Goal: Task Accomplishment & Management: Use online tool/utility

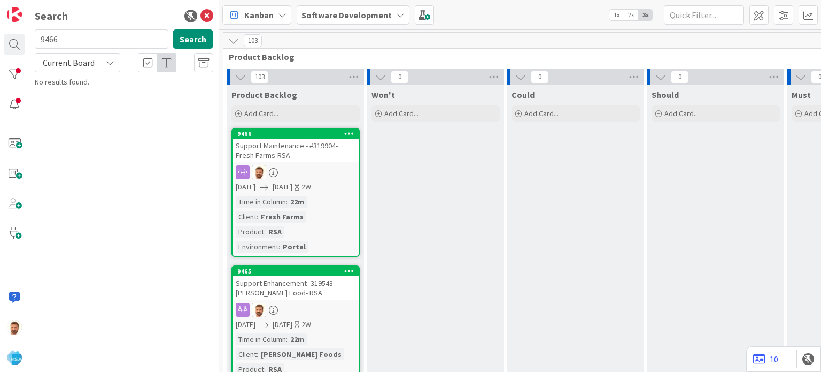
type input "9466"
click at [102, 92] on span "Support Maintenance - #319904- Fresh Farms-RSA" at bounding box center [124, 99] width 148 height 21
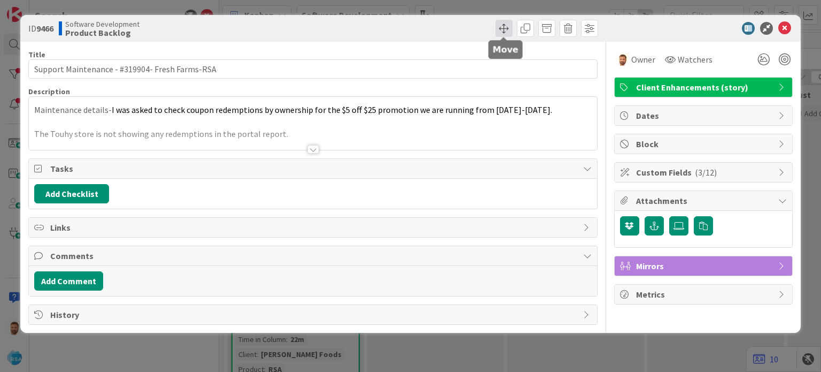
click at [499, 32] on span at bounding box center [504, 28] width 17 height 17
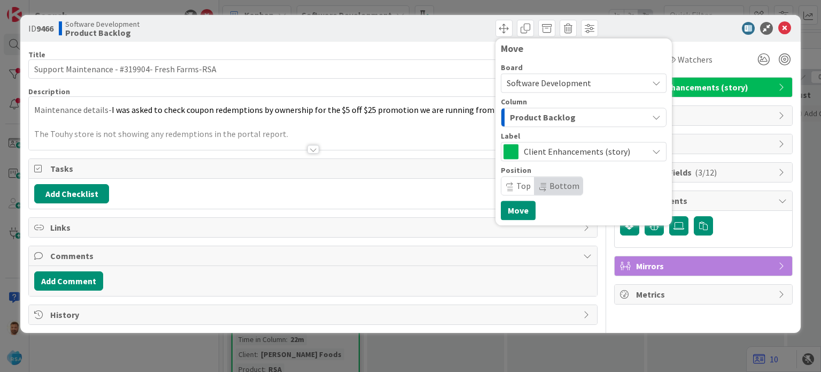
click at [517, 124] on div "Product Backlog" at bounding box center [577, 117] width 141 height 17
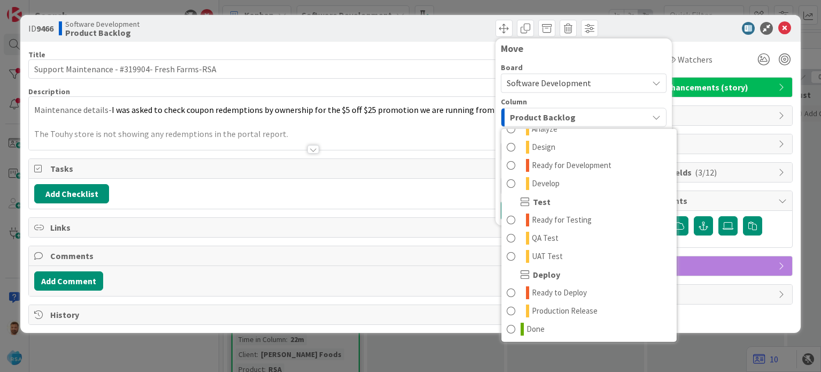
scroll to position [250, 0]
click at [507, 167] on span at bounding box center [511, 164] width 9 height 13
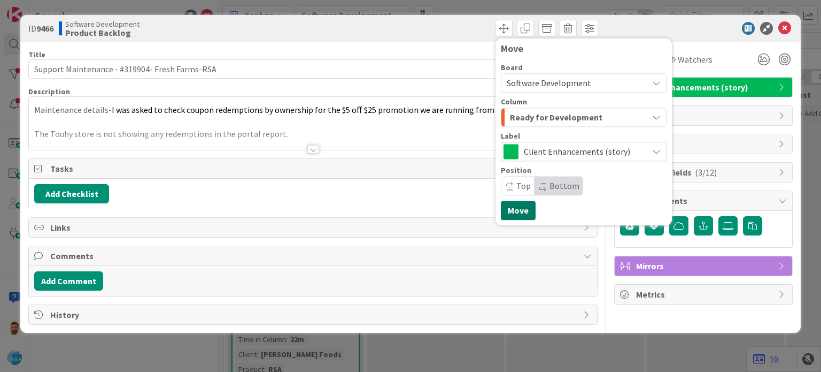
click at [512, 213] on button "Move" at bounding box center [518, 210] width 35 height 19
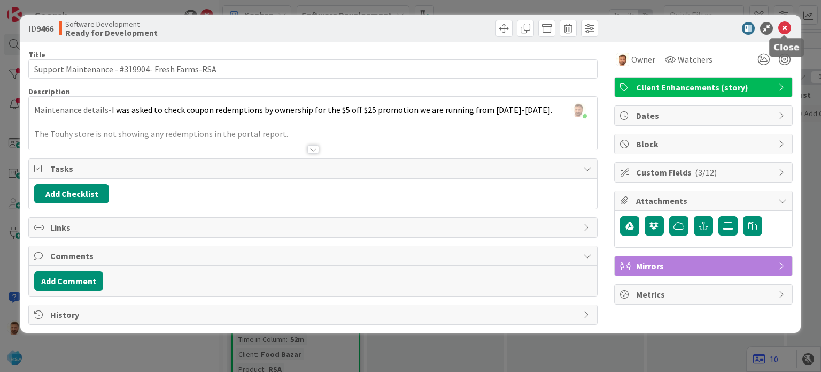
click at [783, 25] on icon at bounding box center [785, 28] width 13 height 13
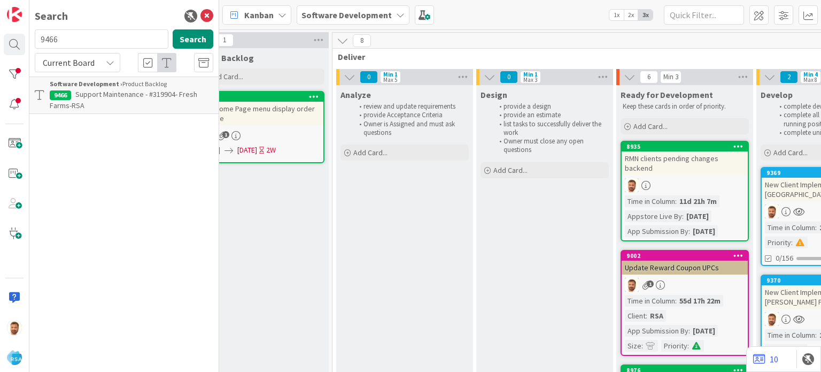
scroll to position [0, 1046]
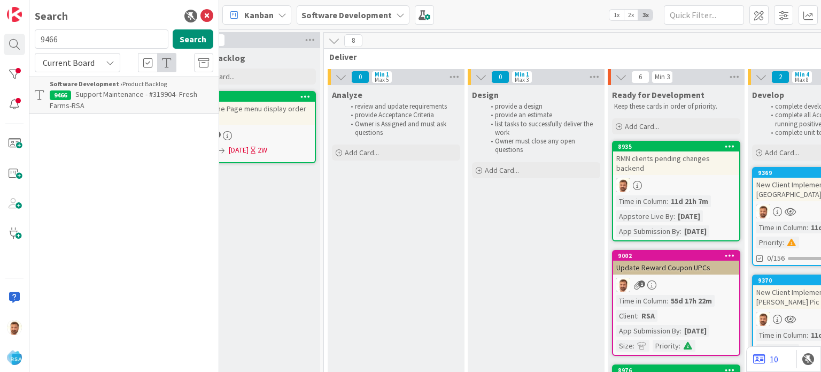
click at [660, 178] on div at bounding box center [676, 185] width 126 height 14
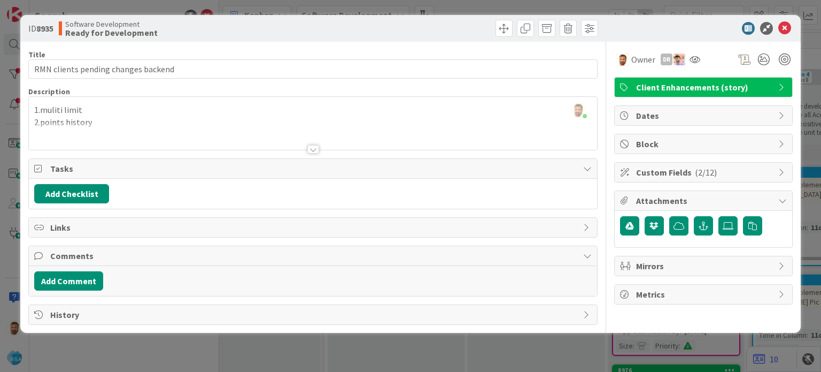
click at [300, 119] on div "1.muliti limit 2.points history" at bounding box center [313, 126] width 568 height 48
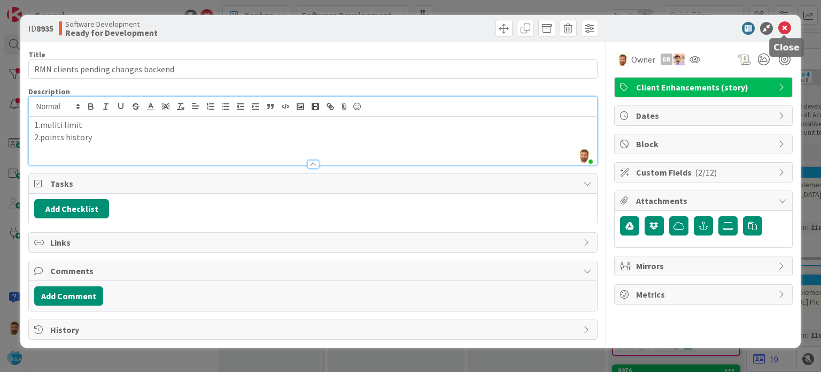
click at [785, 25] on icon at bounding box center [785, 28] width 13 height 13
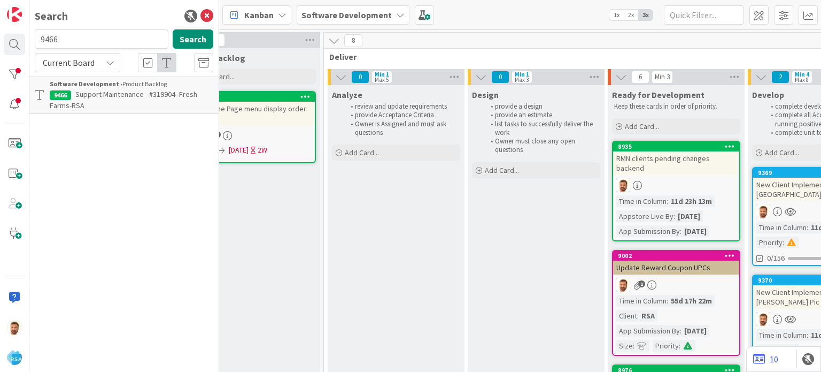
click at [731, 148] on icon at bounding box center [730, 145] width 10 height 7
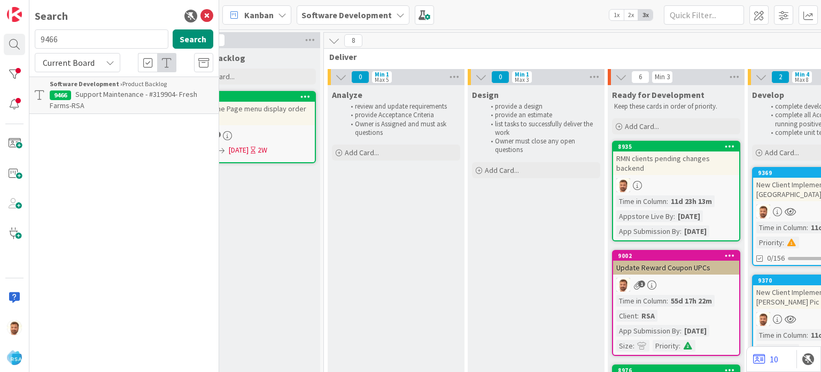
click at [676, 158] on div "RMN clients pending changes backend" at bounding box center [676, 163] width 126 height 24
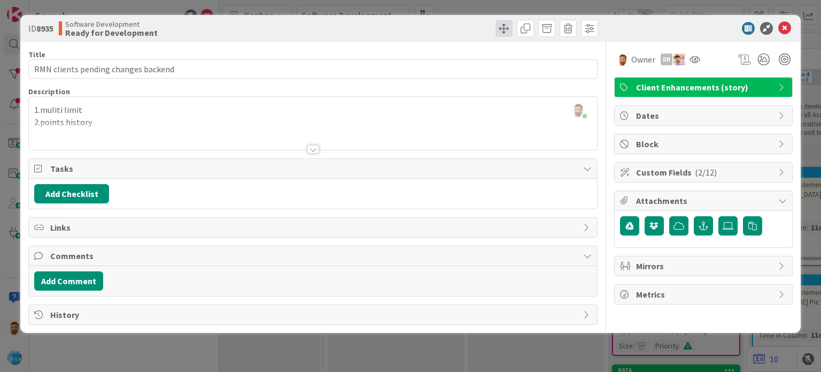
click at [504, 32] on span at bounding box center [504, 28] width 17 height 17
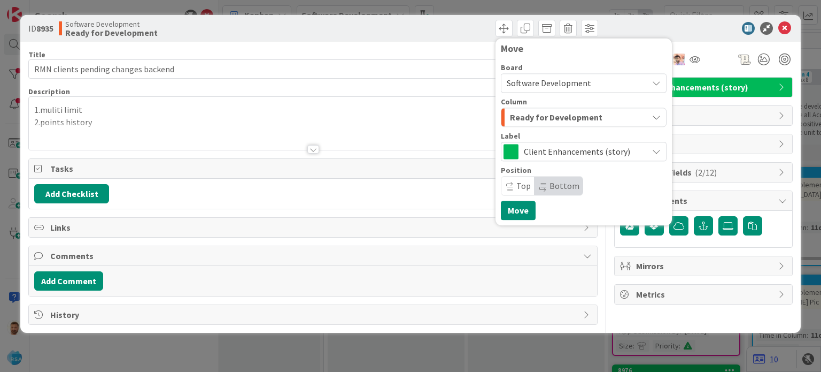
click at [526, 118] on span "Ready for Development" at bounding box center [556, 117] width 93 height 14
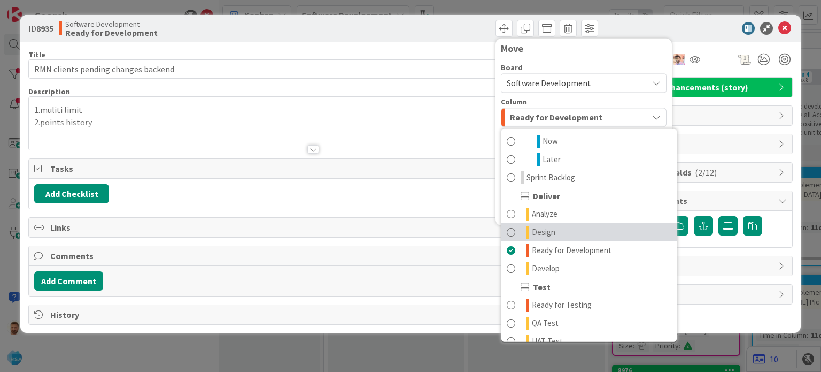
scroll to position [166, 0]
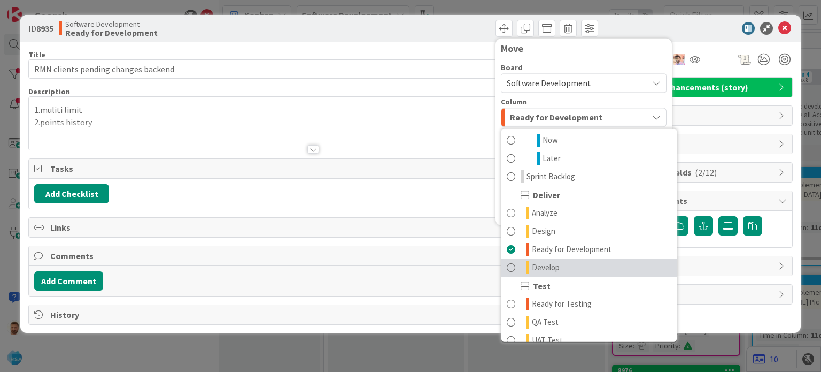
click at [511, 263] on span at bounding box center [511, 267] width 9 height 13
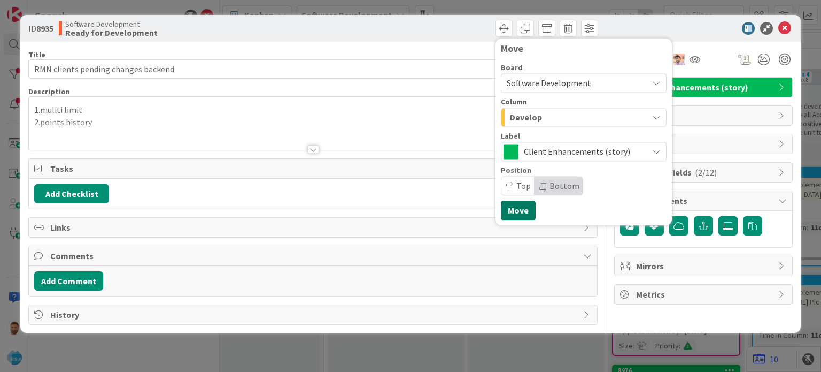
click at [515, 213] on button "Move" at bounding box center [518, 210] width 35 height 19
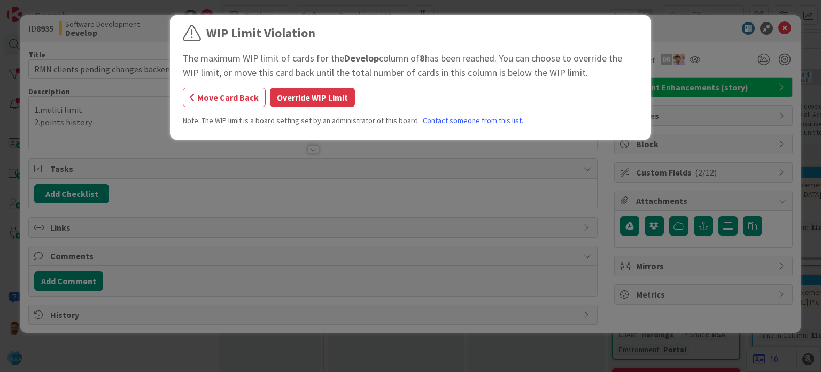
click at [345, 87] on div "WIP Limit Violation The maximum WIP limit of cards for the Develop column of 8 …" at bounding box center [411, 79] width 456 height 111
click at [328, 99] on button "Override WIP Limit" at bounding box center [312, 97] width 85 height 19
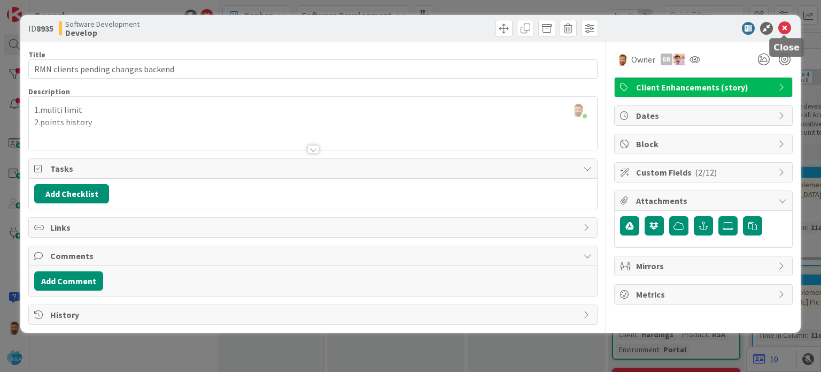
click at [785, 26] on icon at bounding box center [785, 28] width 13 height 13
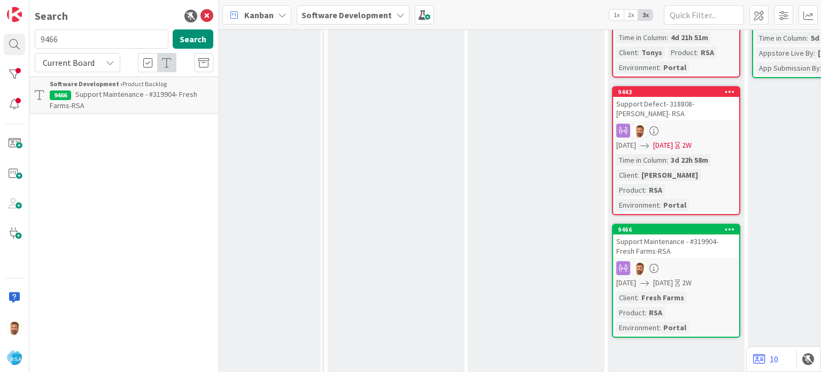
scroll to position [405, 1046]
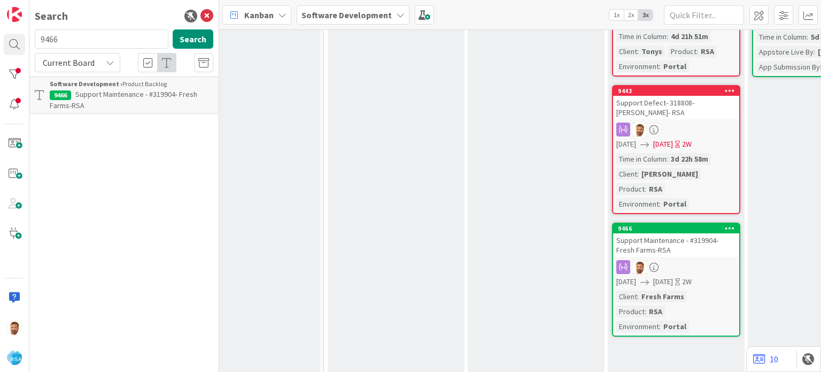
click at [687, 185] on div "Time in Column : 3d 22h 58m Client : [PERSON_NAME] Product : RSA Environment : …" at bounding box center [677, 181] width 120 height 57
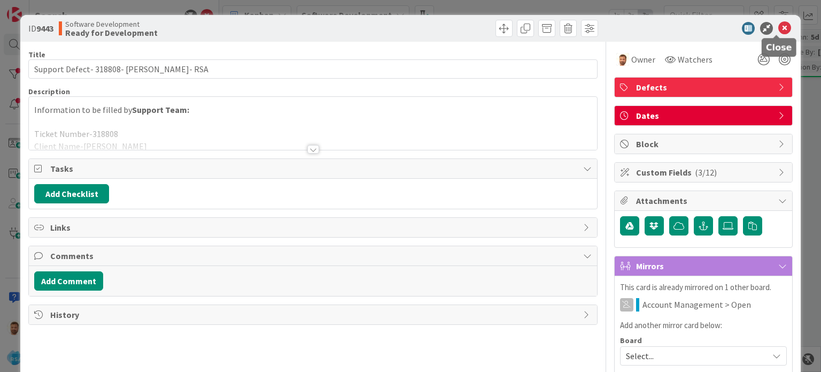
click at [781, 25] on icon at bounding box center [785, 28] width 13 height 13
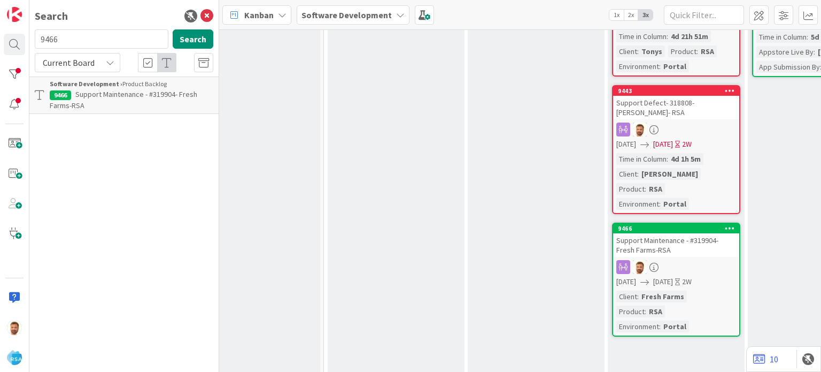
click at [665, 240] on div "Support Maintenance - #319904- Fresh Farms-RSA" at bounding box center [676, 245] width 126 height 24
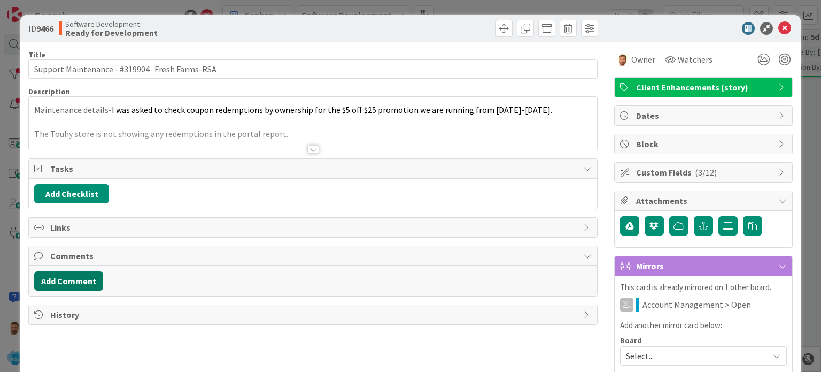
click at [84, 276] on button "Add Comment" at bounding box center [68, 280] width 69 height 19
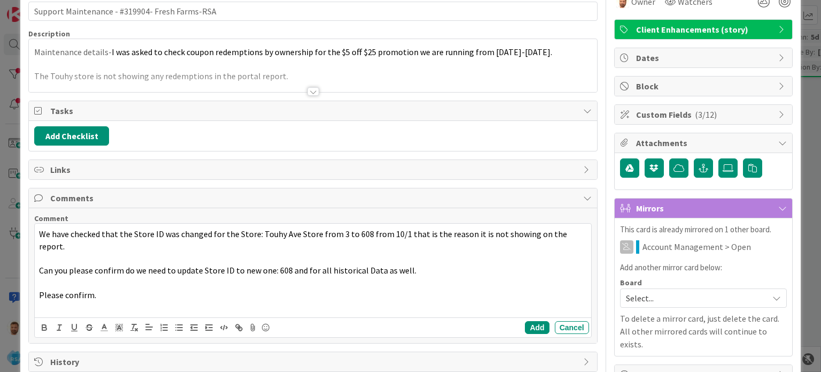
scroll to position [61, 0]
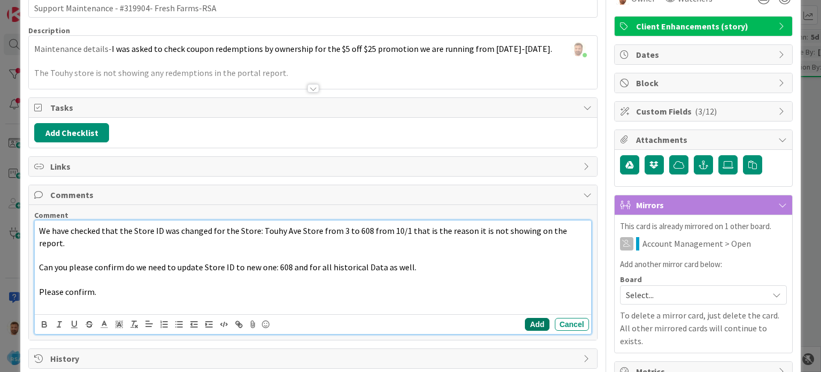
click at [529, 318] on button "Add" at bounding box center [537, 324] width 24 height 13
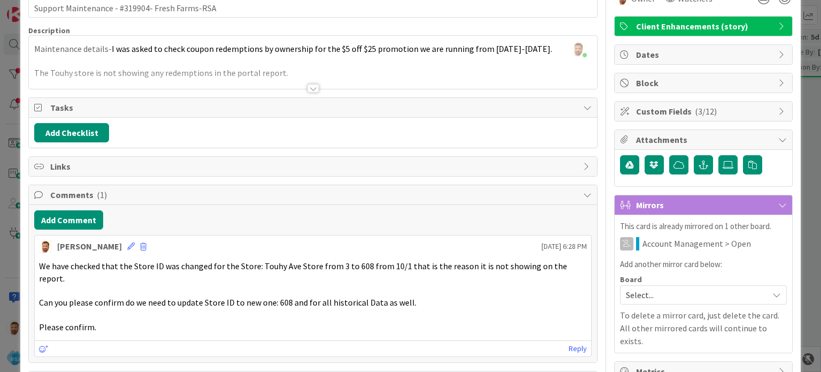
scroll to position [0, 0]
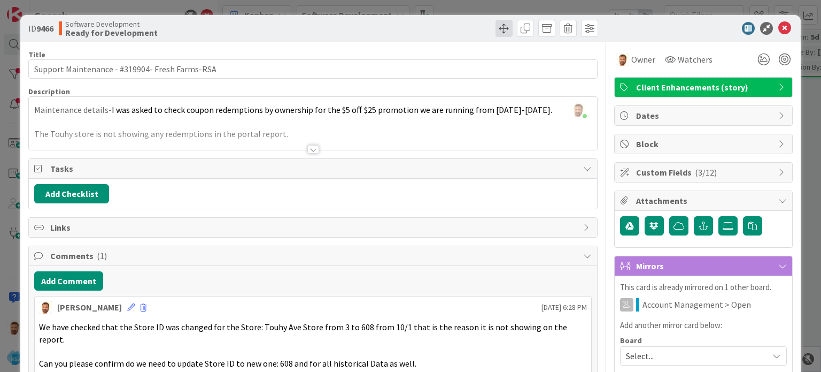
click at [496, 32] on span at bounding box center [504, 28] width 17 height 17
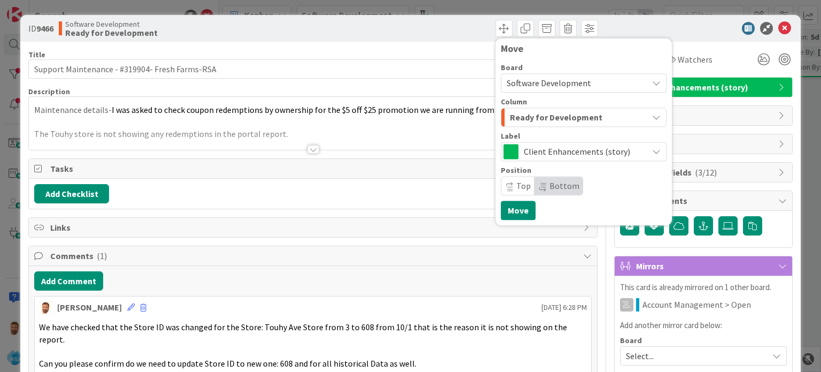
click at [527, 114] on span "Ready for Development" at bounding box center [556, 117] width 93 height 14
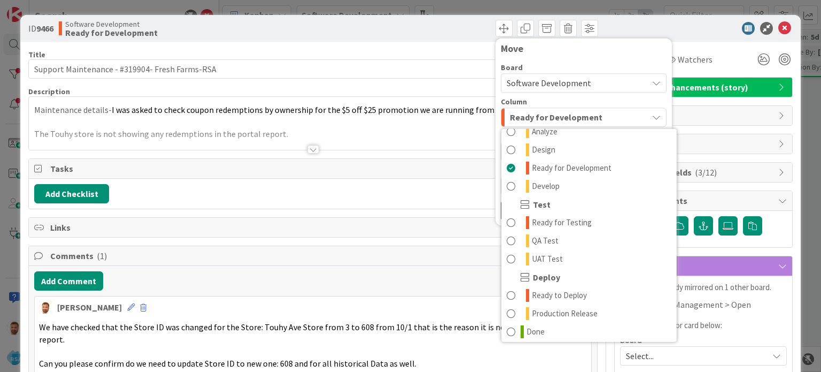
scroll to position [304, 0]
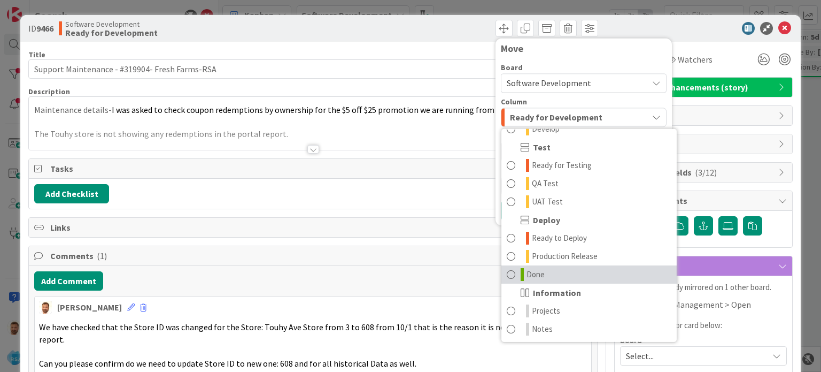
click at [507, 276] on span at bounding box center [511, 274] width 9 height 13
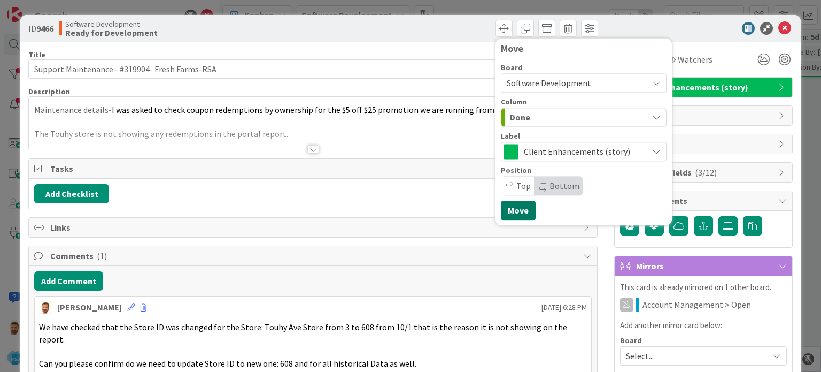
click at [506, 210] on button "Move" at bounding box center [518, 210] width 35 height 19
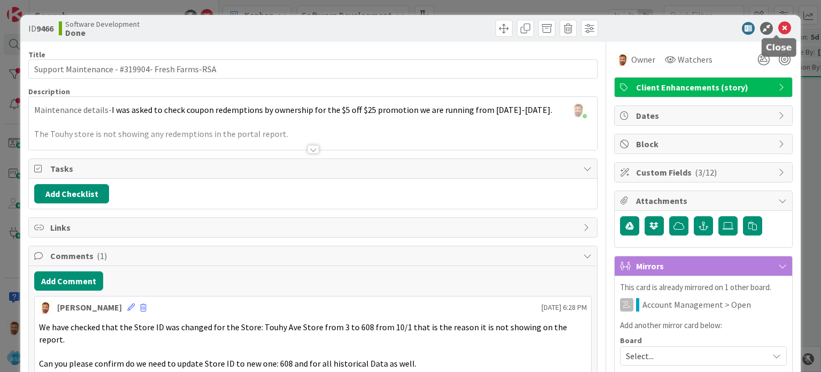
click at [779, 27] on icon at bounding box center [785, 28] width 13 height 13
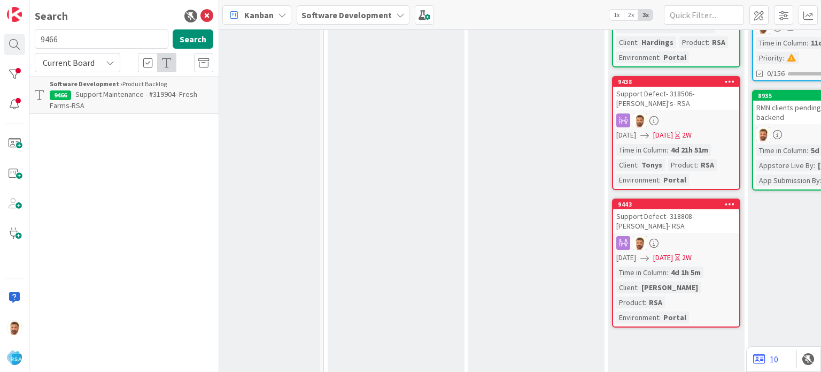
scroll to position [295, 1046]
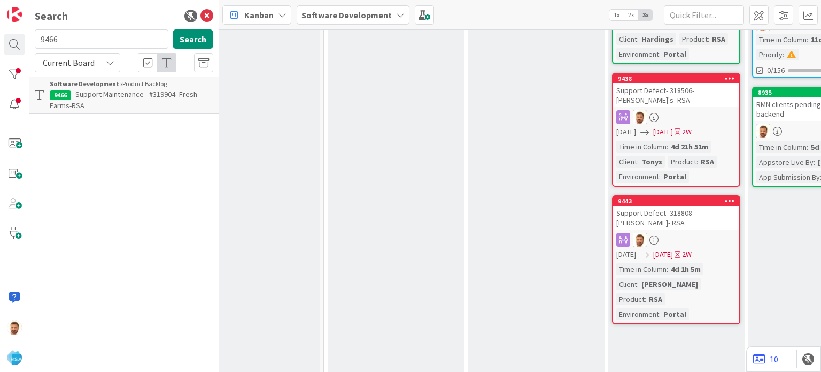
click at [677, 206] on div "Support Defect- 318808- [PERSON_NAME]- RSA" at bounding box center [676, 218] width 126 height 24
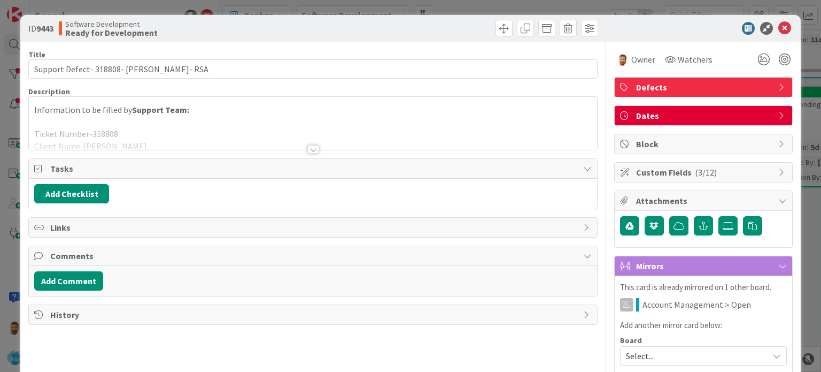
click at [311, 145] on div at bounding box center [313, 149] width 12 height 9
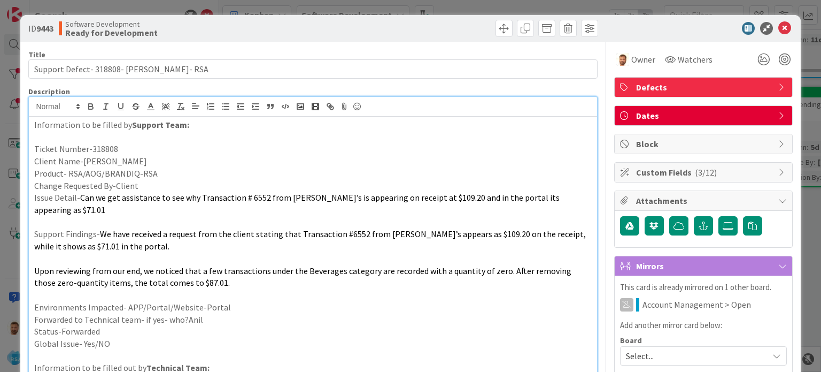
click at [583, 198] on p "Issue Detail- Can we get assistance to see why Transaction # 6552 from [PERSON_…" at bounding box center [312, 203] width 557 height 24
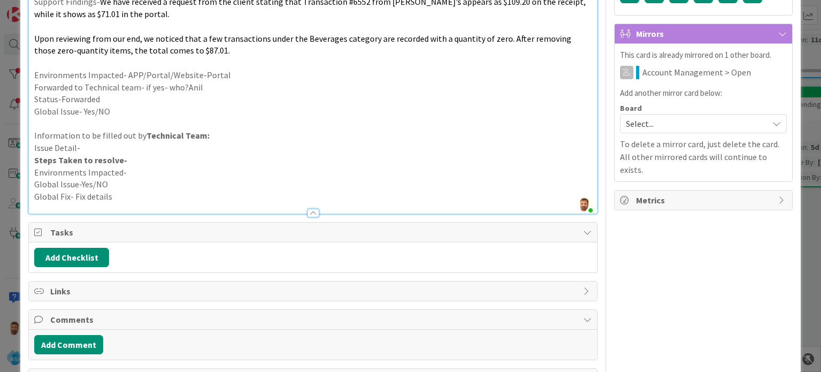
scroll to position [257, 0]
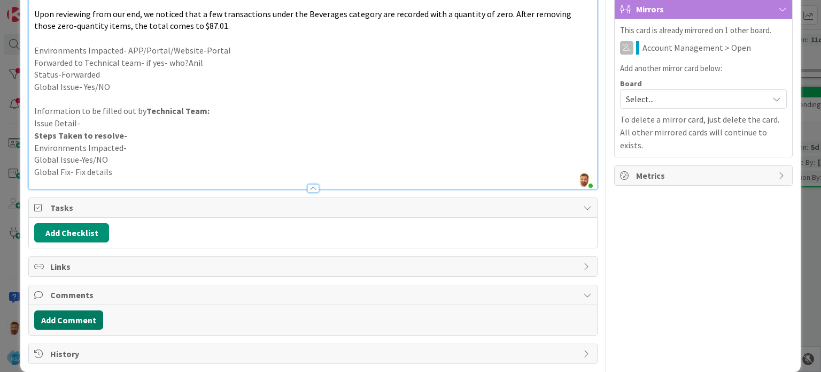
click at [79, 310] on button "Add Comment" at bounding box center [68, 319] width 69 height 19
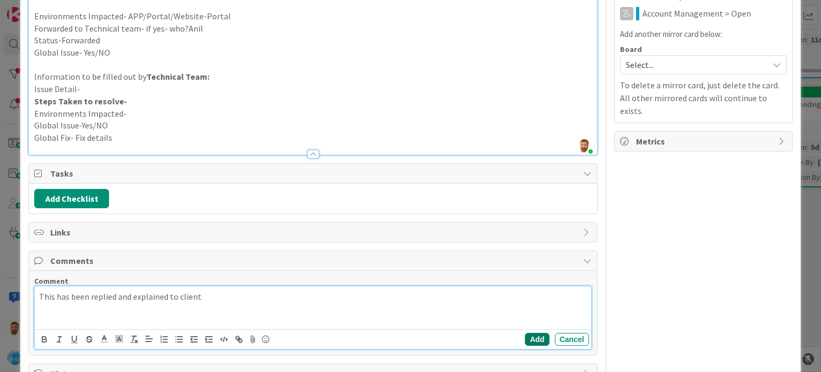
click at [541, 333] on button "Add" at bounding box center [537, 339] width 24 height 13
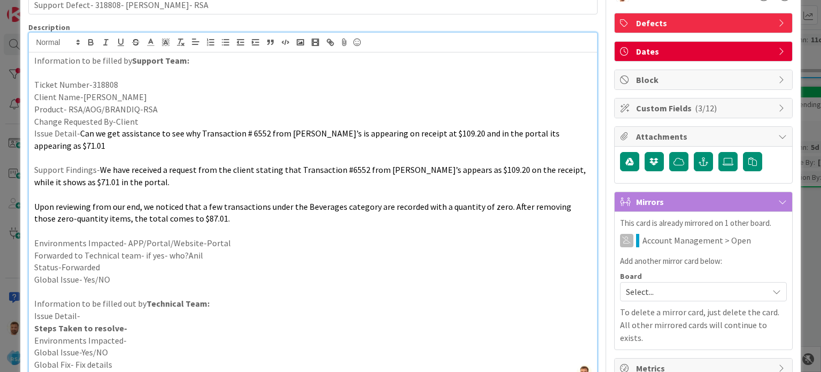
scroll to position [0, 0]
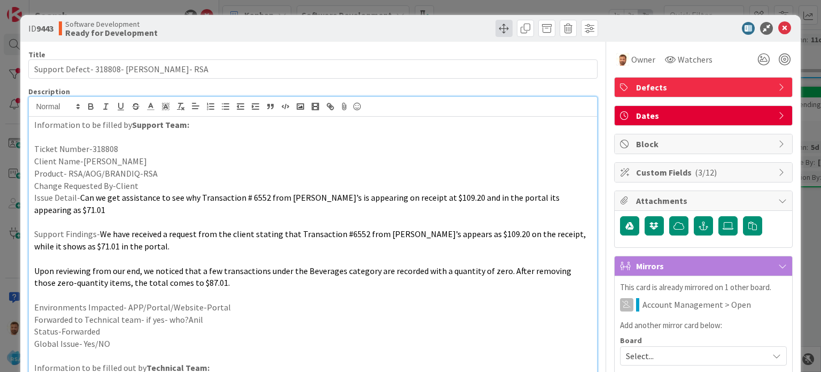
click at [496, 33] on span at bounding box center [504, 28] width 17 height 17
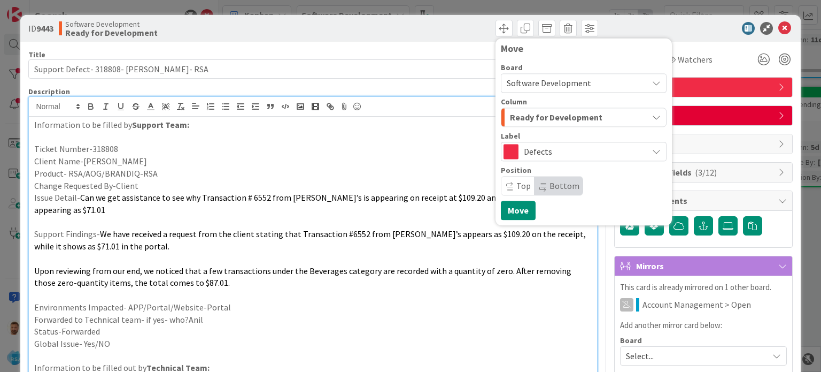
click at [520, 122] on span "Ready for Development" at bounding box center [556, 117] width 93 height 14
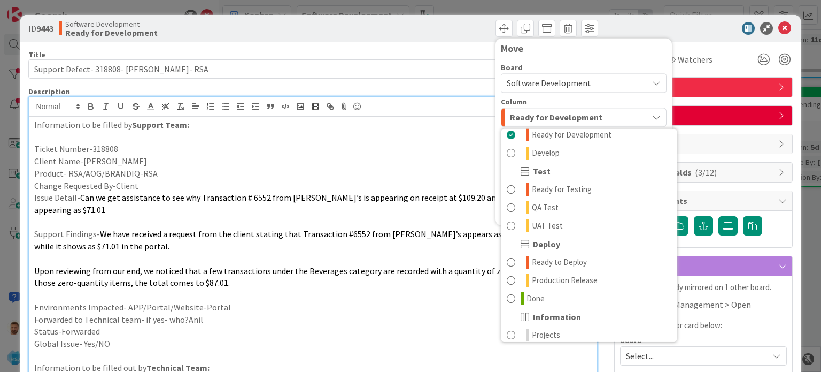
scroll to position [304, 0]
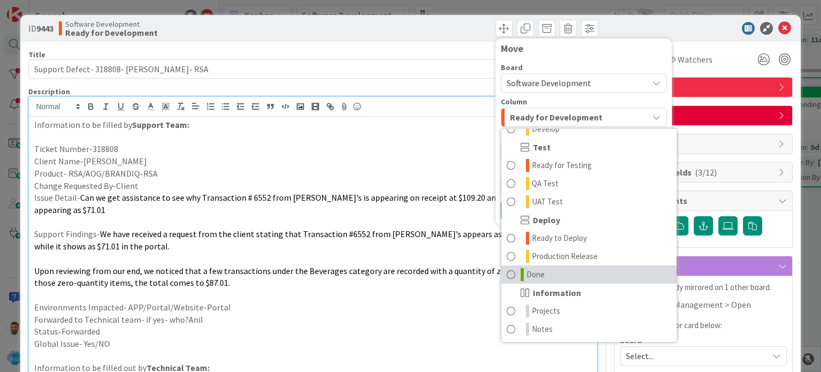
click at [507, 273] on span at bounding box center [511, 274] width 9 height 13
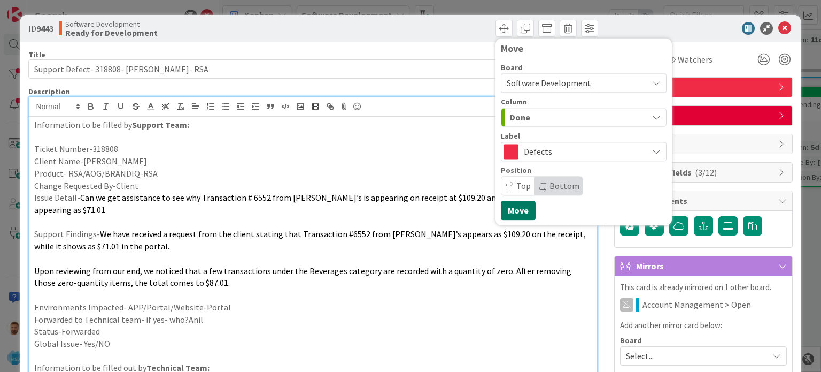
click at [507, 207] on button "Move" at bounding box center [518, 210] width 35 height 19
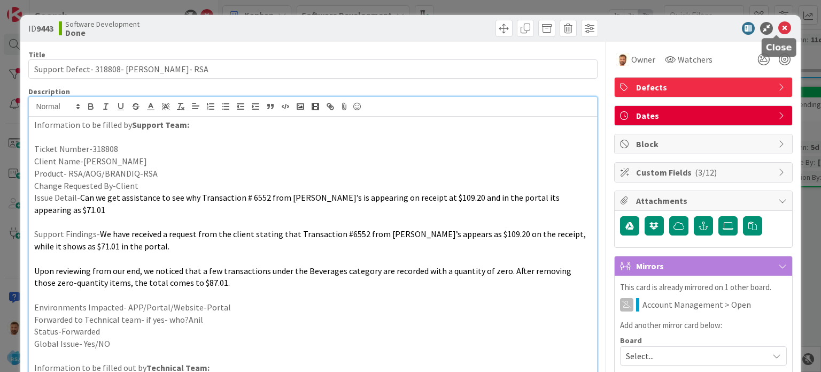
click at [781, 29] on icon at bounding box center [785, 28] width 13 height 13
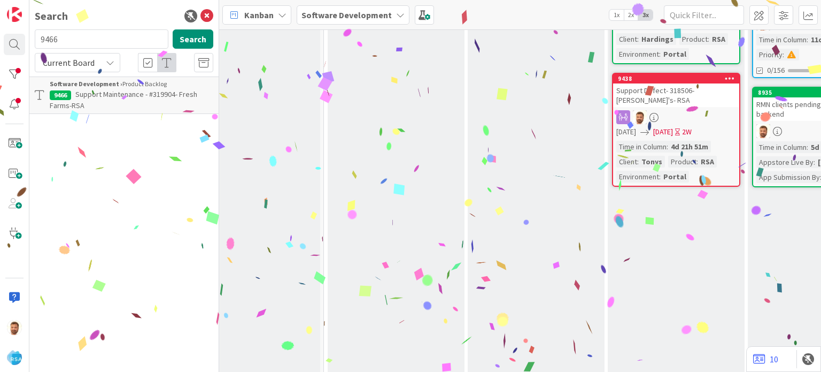
click at [692, 86] on div "Support Defect- 318506- [PERSON_NAME]'s- RSA" at bounding box center [676, 95] width 126 height 24
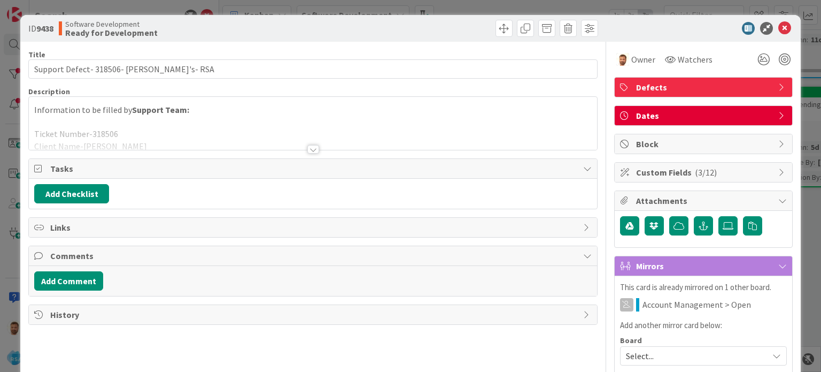
click at [310, 152] on div at bounding box center [313, 149] width 12 height 9
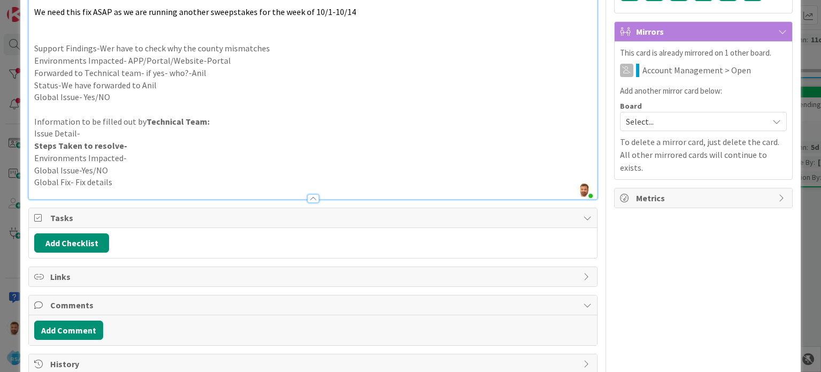
scroll to position [257, 0]
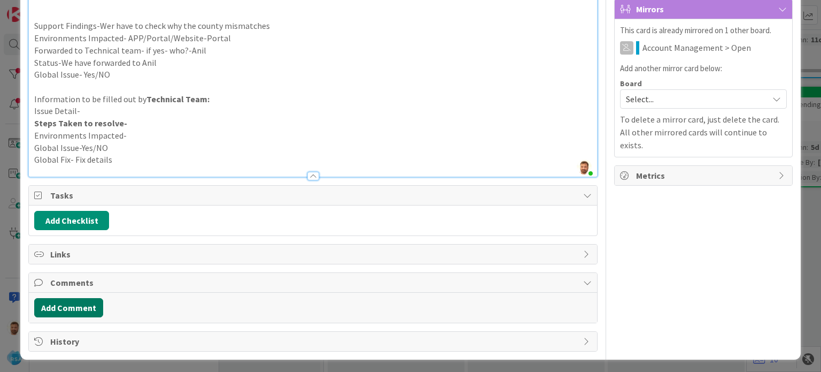
click at [81, 304] on button "Add Comment" at bounding box center [68, 307] width 69 height 19
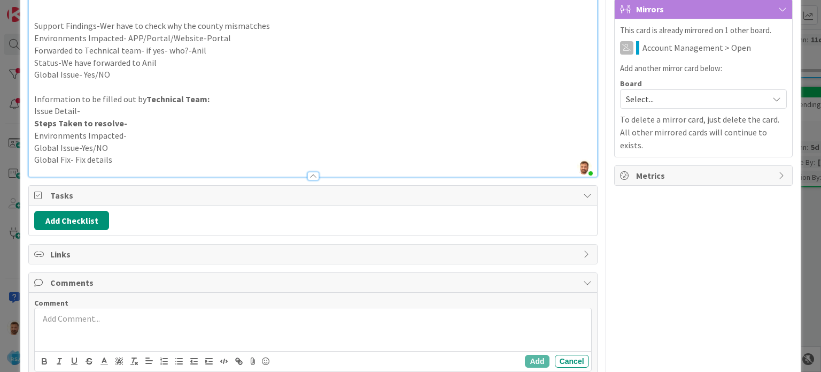
click at [89, 333] on div at bounding box center [313, 329] width 556 height 43
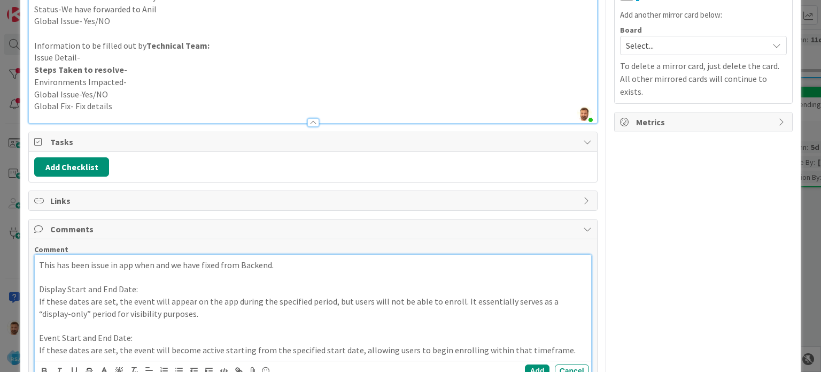
scroll to position [374, 0]
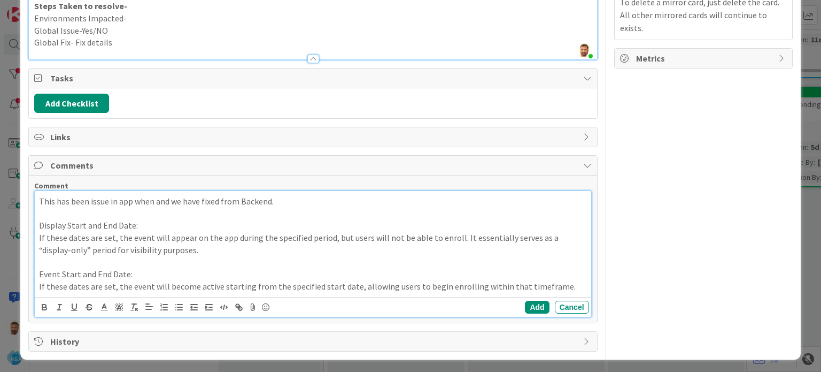
click at [544, 302] on div "Add Cancel" at bounding box center [557, 307] width 64 height 13
click at [528, 305] on button "Add" at bounding box center [537, 307] width 24 height 13
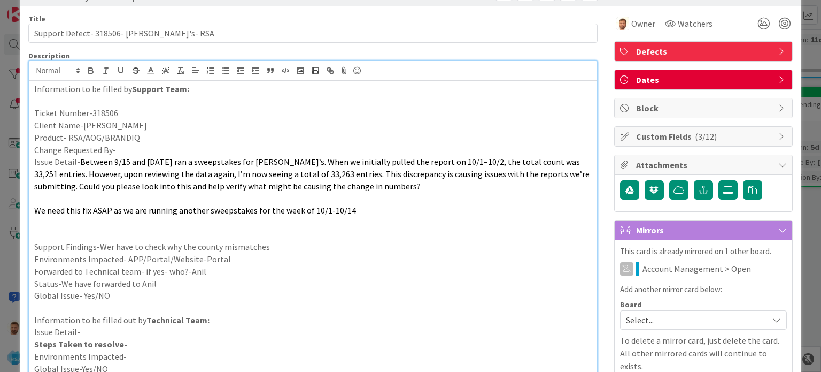
scroll to position [0, 0]
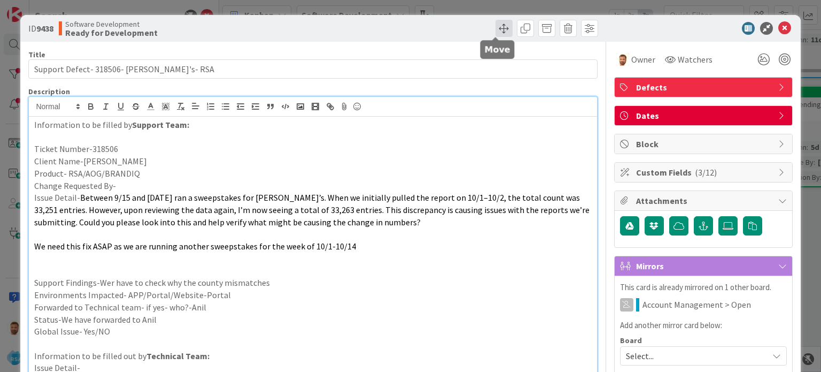
click at [496, 27] on span at bounding box center [504, 28] width 17 height 17
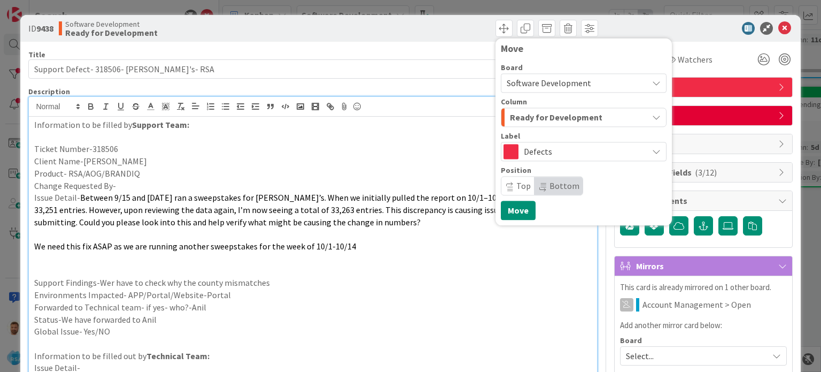
click at [525, 120] on span "Ready for Development" at bounding box center [556, 117] width 93 height 14
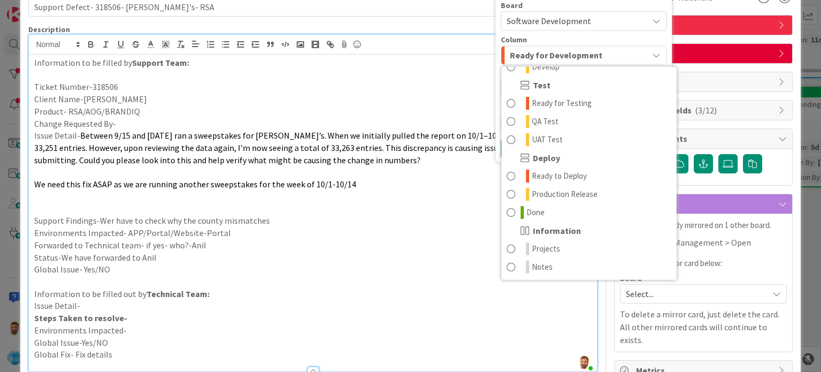
scroll to position [65, 0]
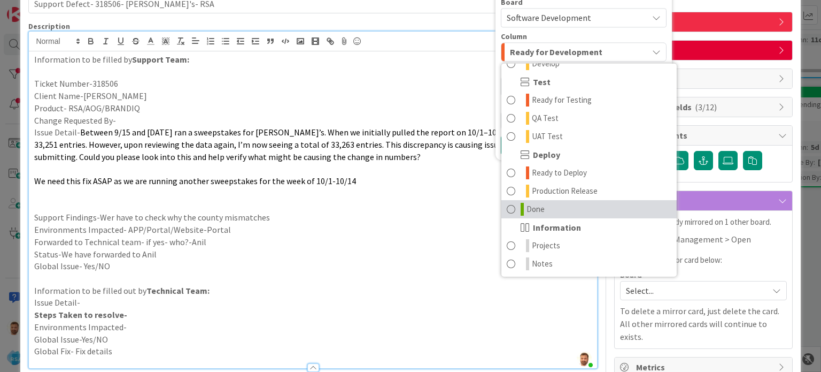
click at [507, 203] on span at bounding box center [511, 209] width 9 height 13
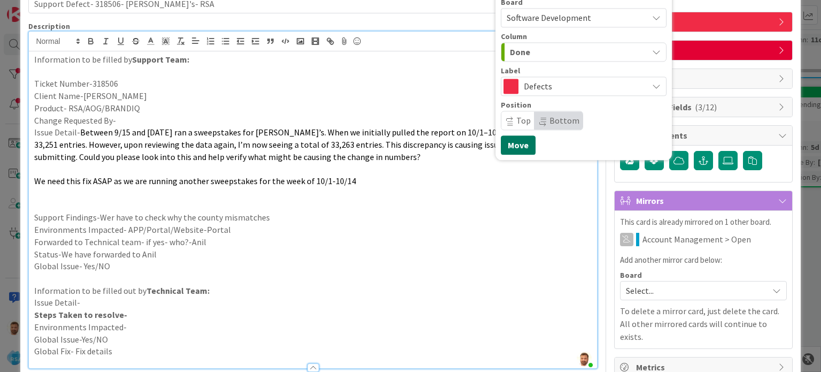
click at [509, 140] on button "Move" at bounding box center [518, 144] width 35 height 19
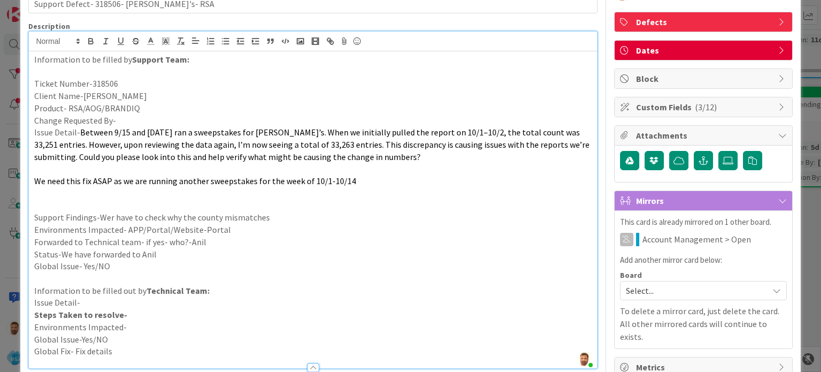
scroll to position [0, 0]
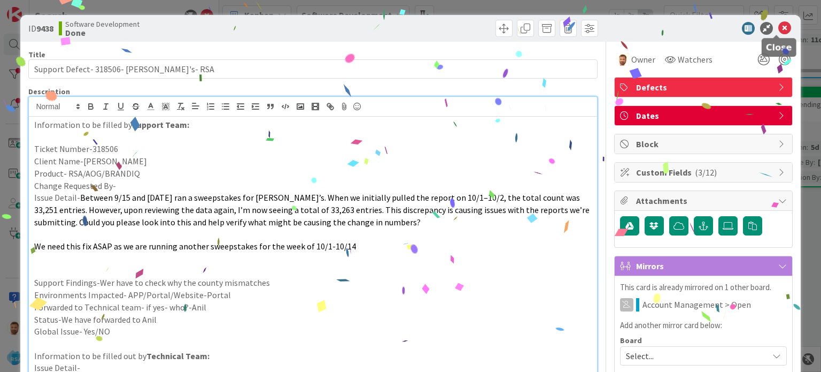
click at [779, 27] on icon at bounding box center [785, 28] width 13 height 13
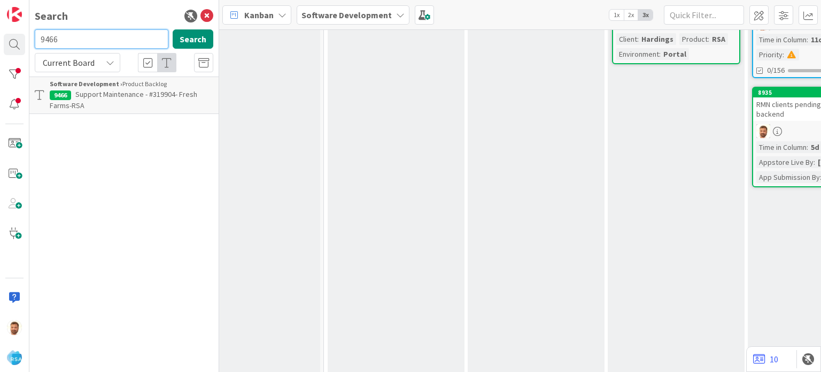
click at [53, 38] on input "9466" at bounding box center [102, 38] width 134 height 19
click at [109, 108] on span "Support Enhancement- 268242 - Holiday and Sav Mor - Holiday/Sav Mor Rewards - R…" at bounding box center [126, 99] width 152 height 21
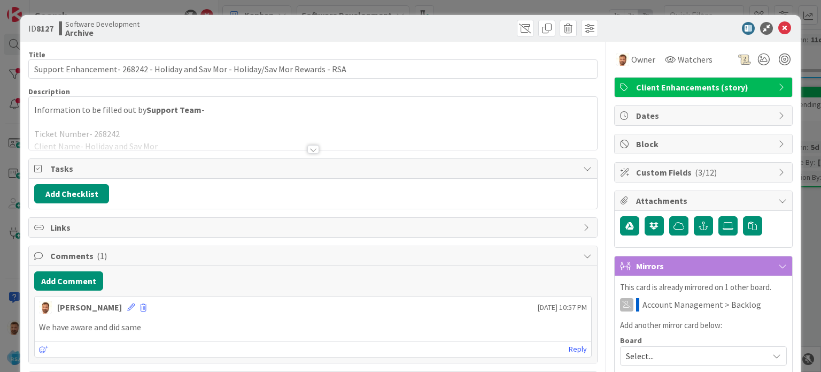
click at [318, 147] on div at bounding box center [313, 135] width 568 height 27
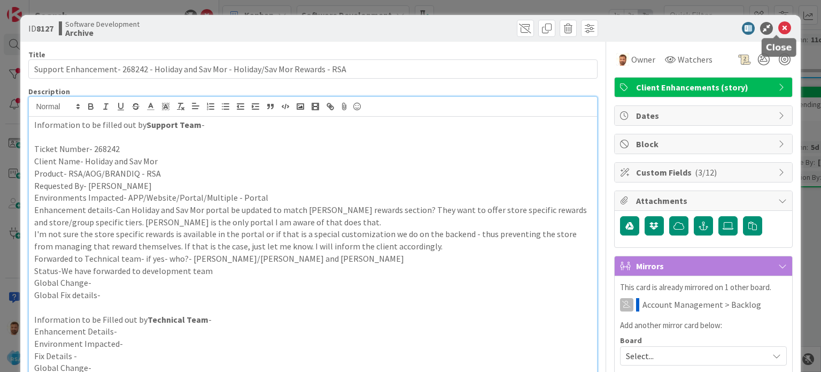
click at [780, 22] on icon at bounding box center [785, 28] width 13 height 13
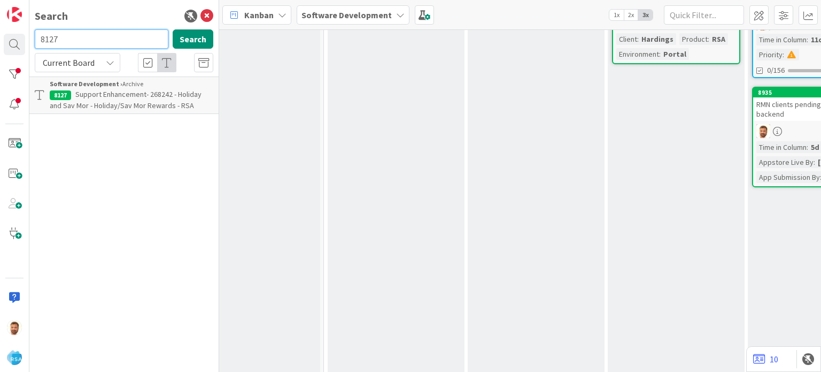
click at [77, 44] on input "8127" at bounding box center [102, 38] width 134 height 19
click at [96, 95] on span "Support Enhancement- 317207- Holiday/Sav Mor- RSA" at bounding box center [112, 99] width 125 height 21
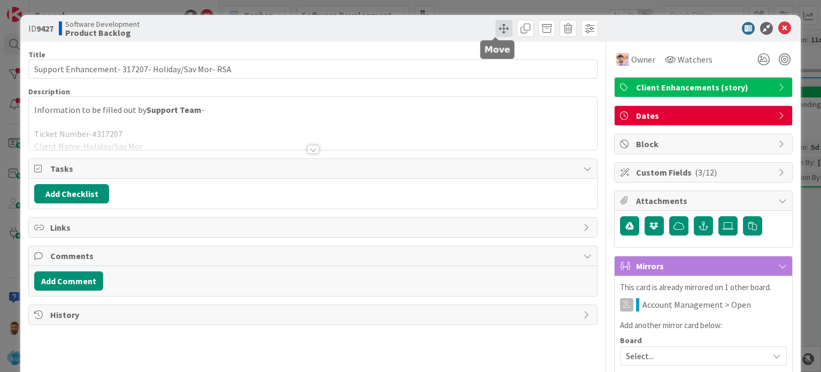
click at [496, 26] on span at bounding box center [504, 28] width 17 height 17
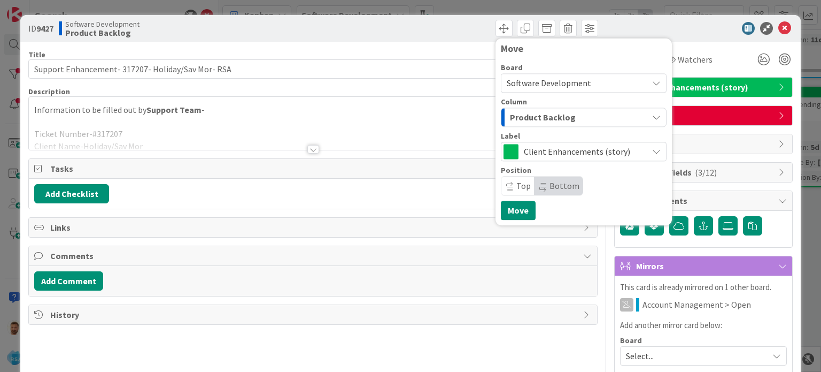
click at [521, 109] on div "Product Backlog" at bounding box center [577, 117] width 141 height 17
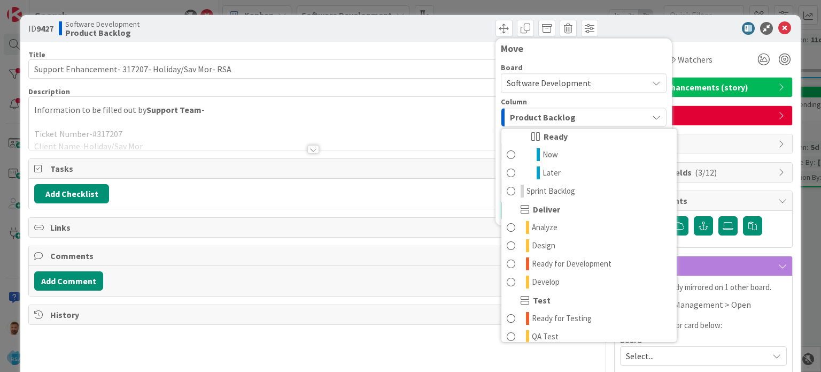
scroll to position [152, 0]
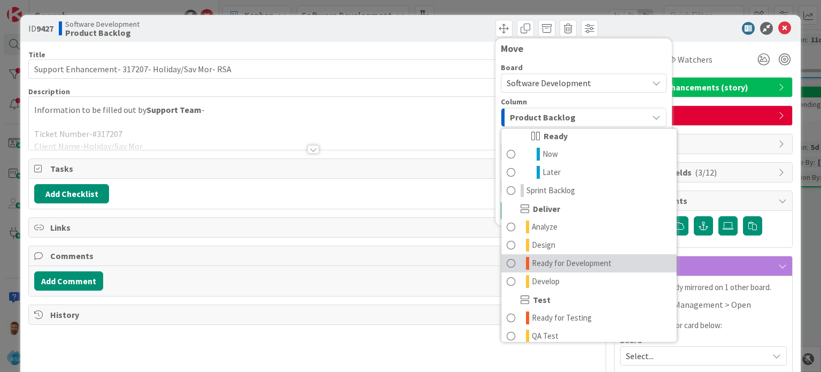
click at [507, 265] on span at bounding box center [511, 263] width 9 height 13
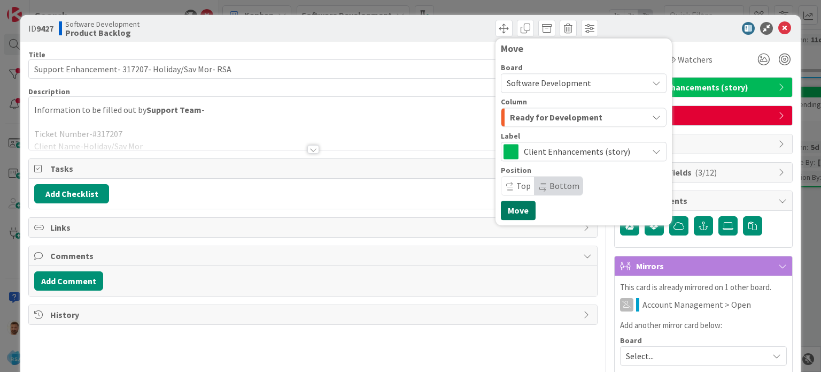
click at [505, 218] on button "Move" at bounding box center [518, 210] width 35 height 19
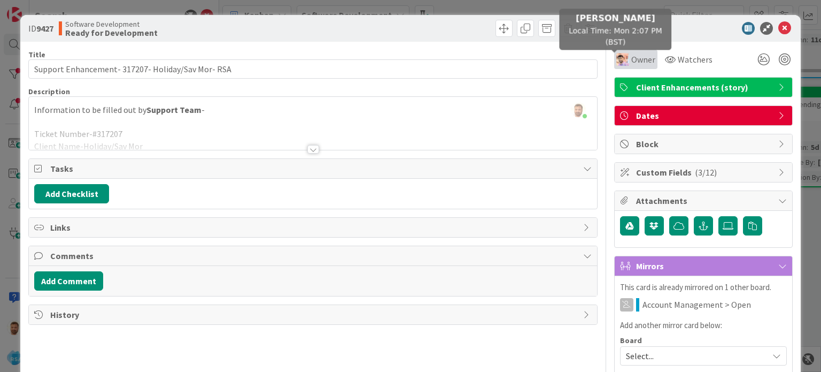
click at [617, 57] on img at bounding box center [623, 59] width 13 height 13
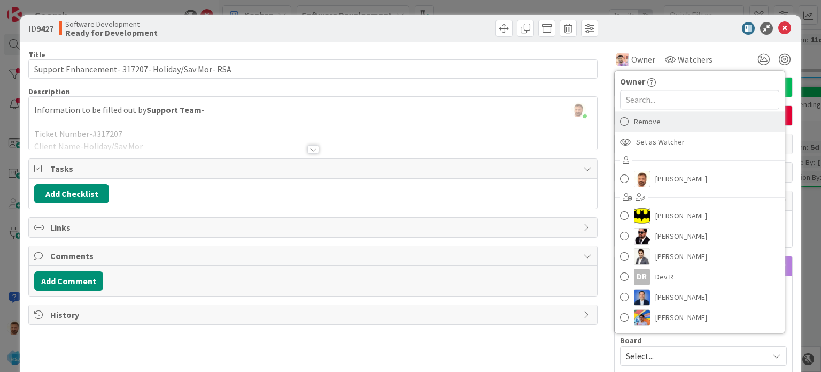
click at [646, 125] on span "Remove" at bounding box center [647, 121] width 27 height 16
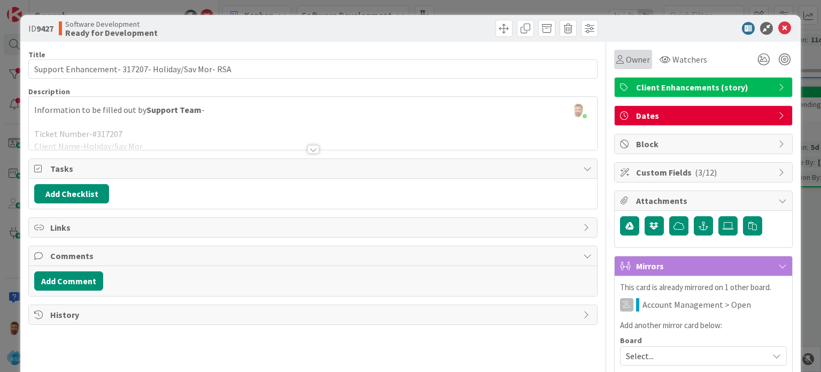
click at [629, 55] on span "Owner" at bounding box center [638, 59] width 24 height 13
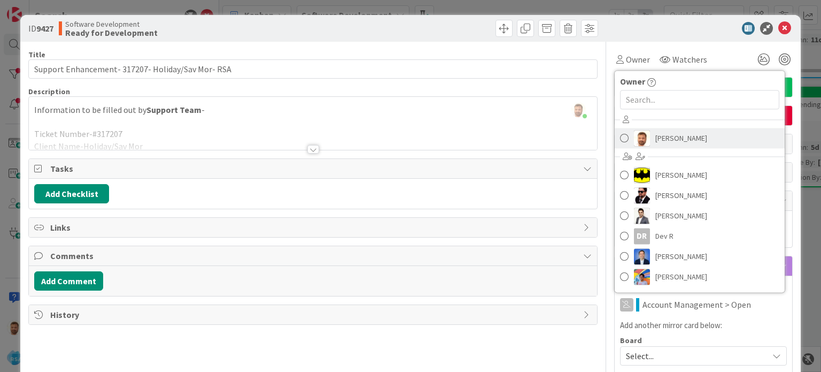
click at [620, 138] on span at bounding box center [624, 138] width 9 height 16
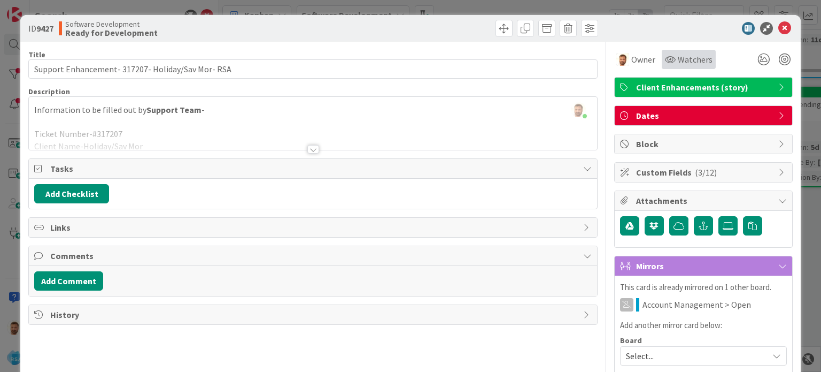
click at [678, 58] on span "Watchers" at bounding box center [695, 59] width 35 height 13
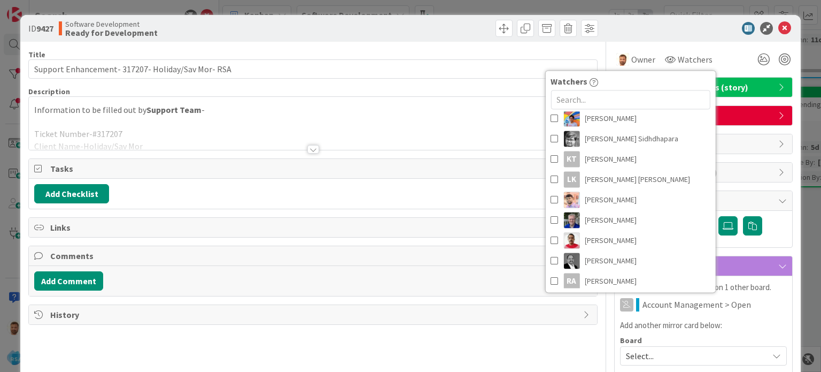
scroll to position [134, 0]
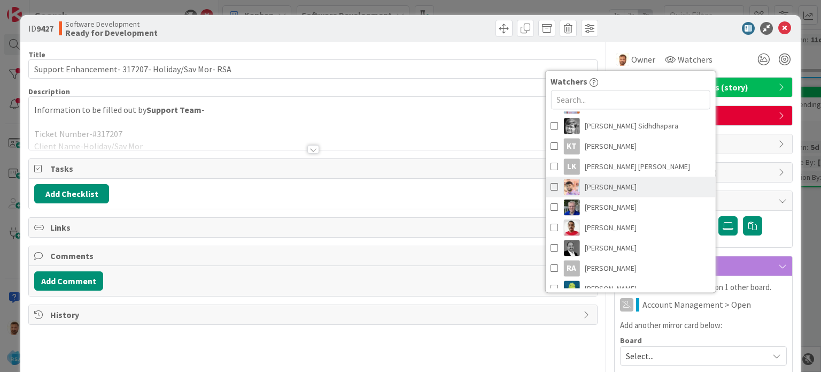
click at [564, 188] on img at bounding box center [572, 187] width 16 height 16
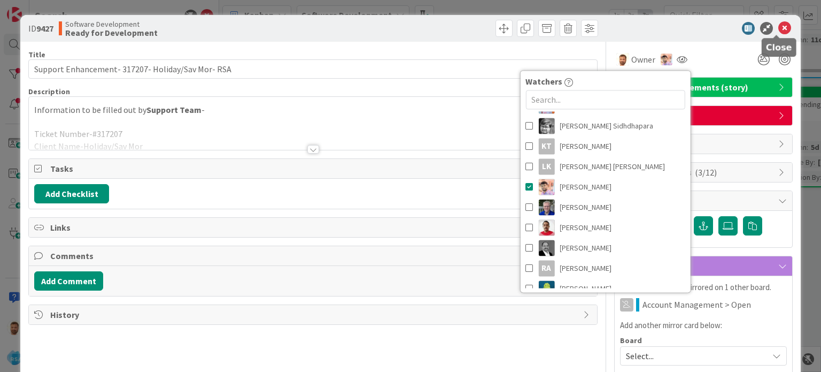
click at [779, 32] on icon at bounding box center [785, 28] width 13 height 13
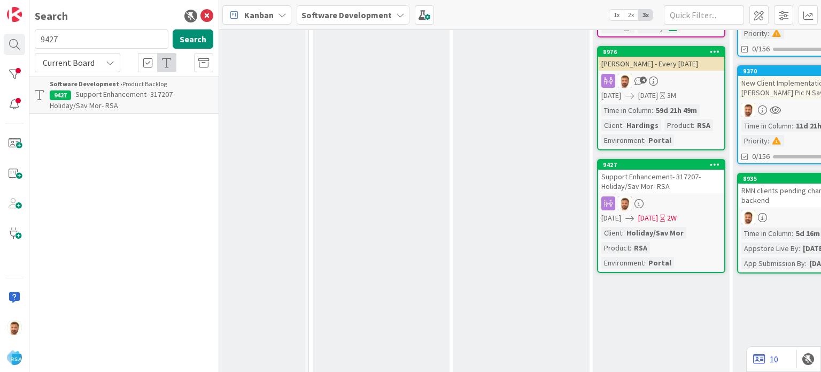
scroll to position [212, 1061]
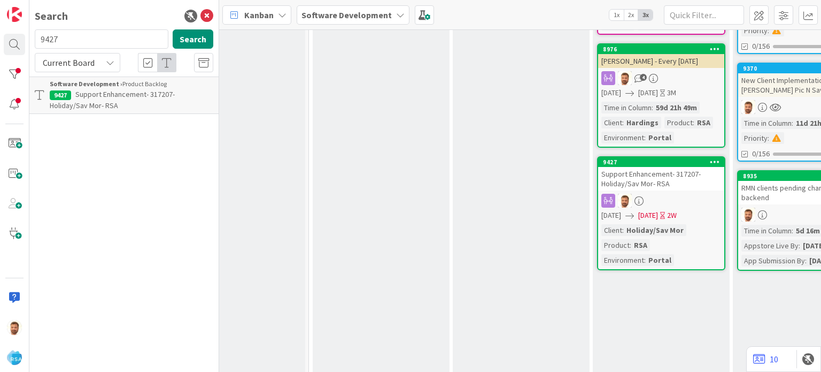
click at [658, 173] on div "Support Enhancement- 317207- Holiday/Sav Mor- RSA" at bounding box center [661, 179] width 126 height 24
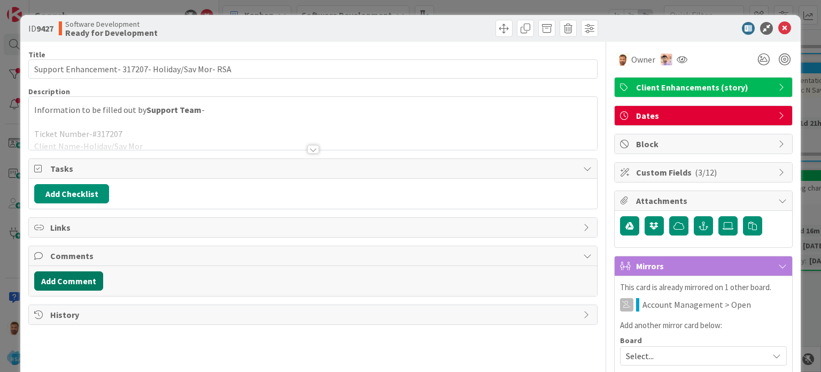
click at [77, 275] on button "Add Comment" at bounding box center [68, 280] width 69 height 19
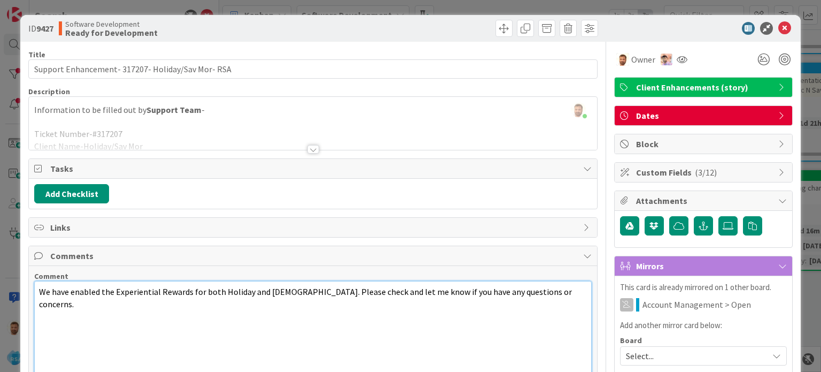
scroll to position [79, 0]
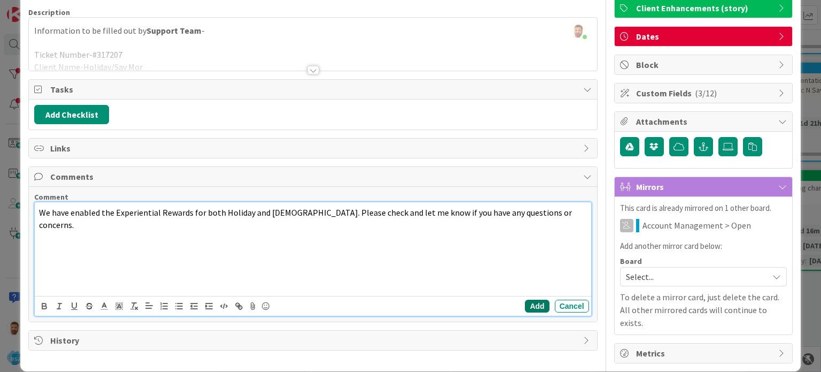
click at [528, 299] on button "Add" at bounding box center [537, 305] width 24 height 13
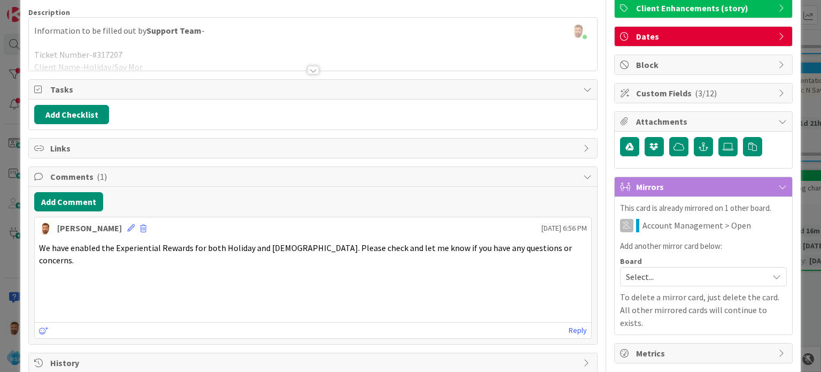
scroll to position [0, 0]
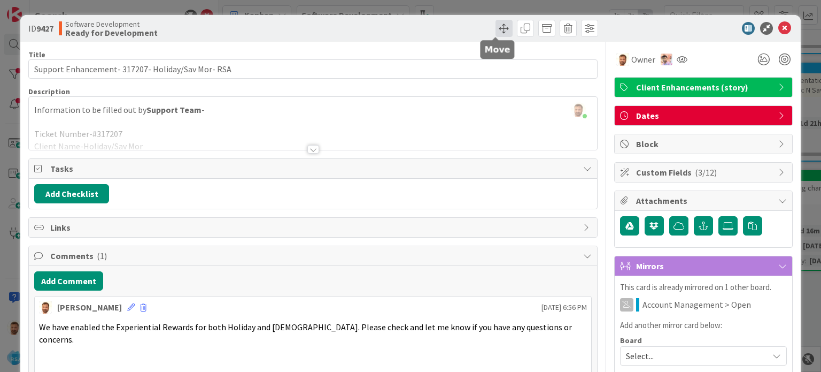
click at [498, 27] on span at bounding box center [504, 28] width 17 height 17
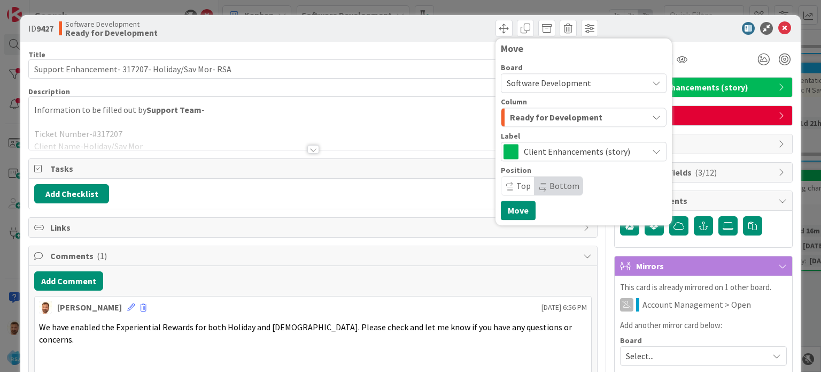
click at [531, 119] on span "Ready for Development" at bounding box center [556, 117] width 93 height 14
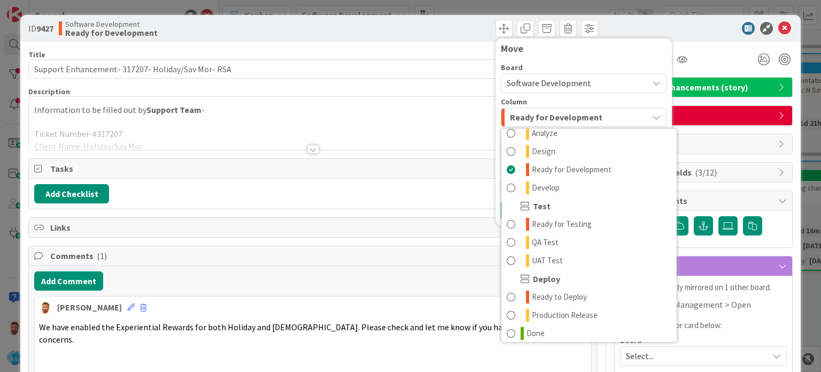
scroll to position [252, 0]
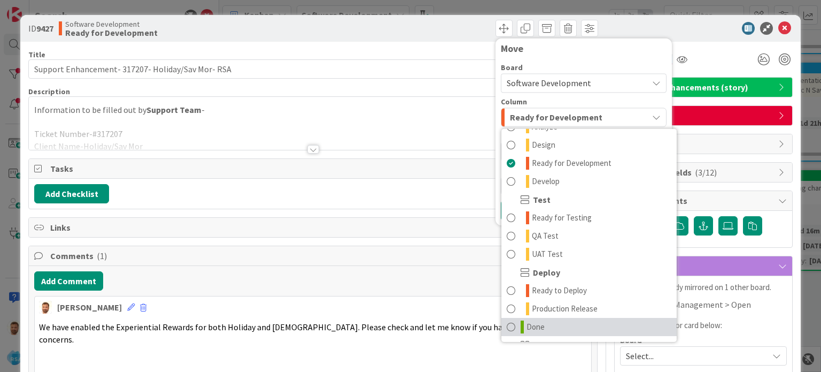
click at [507, 325] on span at bounding box center [511, 326] width 9 height 13
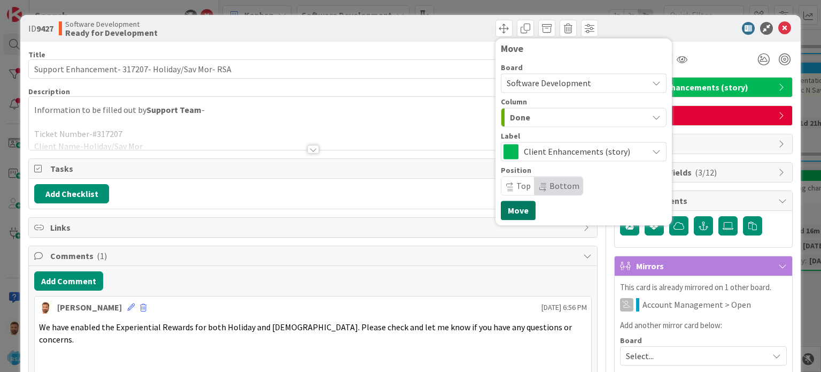
click at [517, 204] on button "Move" at bounding box center [518, 210] width 35 height 19
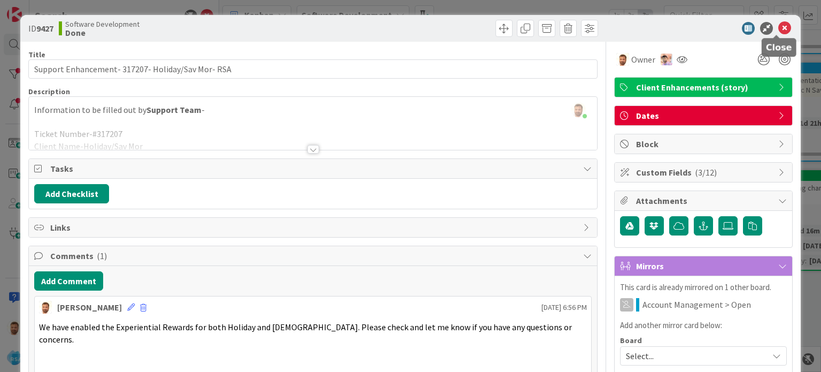
click at [779, 30] on icon at bounding box center [785, 28] width 13 height 13
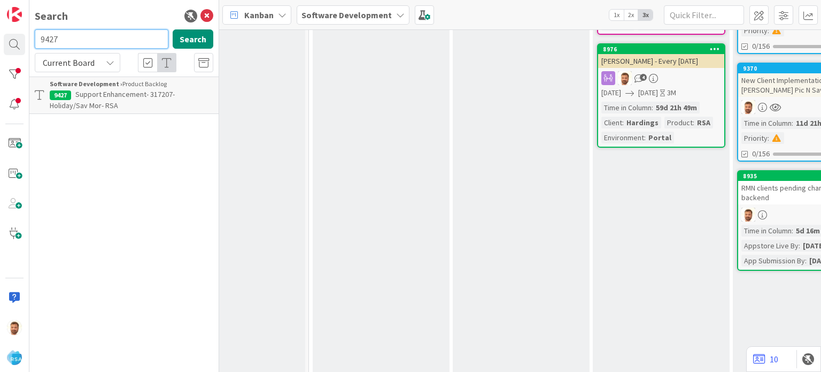
click at [83, 34] on input "9427" at bounding box center [102, 38] width 134 height 19
click at [107, 100] on p "Support Defect- 318925- Harvest Town Foods - RSA" at bounding box center [132, 100] width 164 height 22
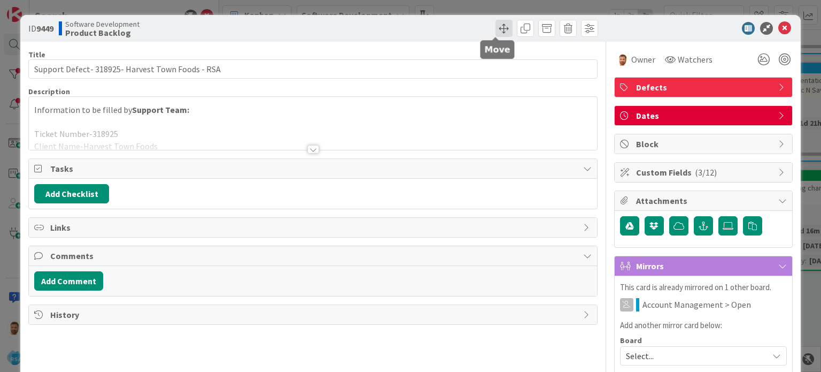
click at [496, 27] on span at bounding box center [504, 28] width 17 height 17
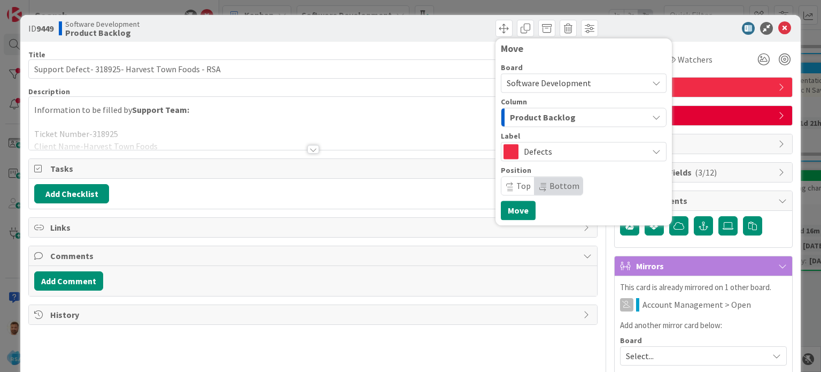
click at [515, 117] on span "Product Backlog" at bounding box center [543, 117] width 66 height 14
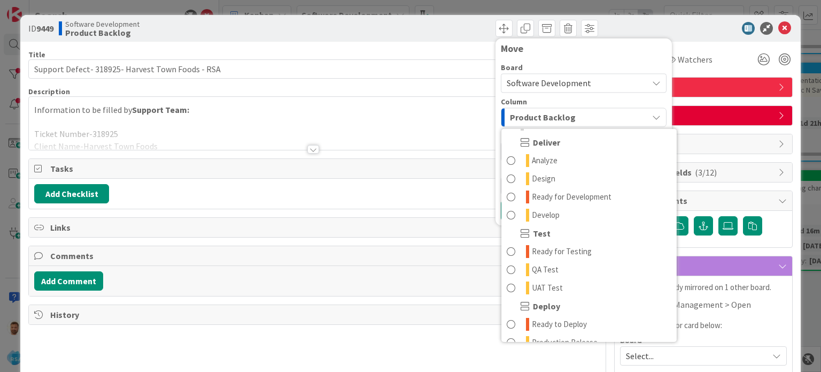
scroll to position [220, 0]
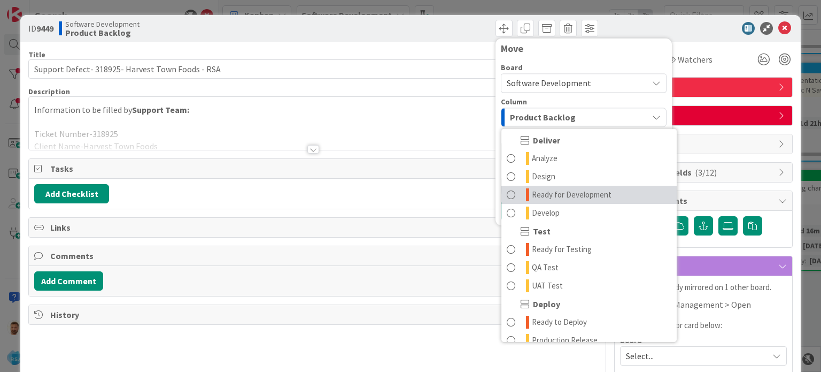
click at [508, 194] on link "Ready for Development" at bounding box center [589, 195] width 175 height 18
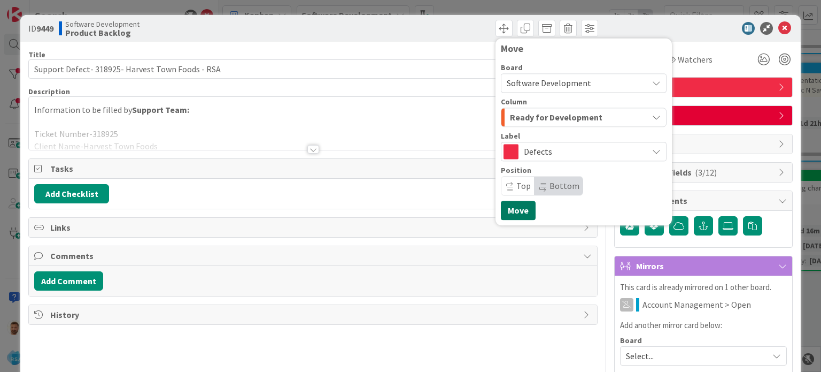
click at [509, 210] on button "Move" at bounding box center [518, 210] width 35 height 19
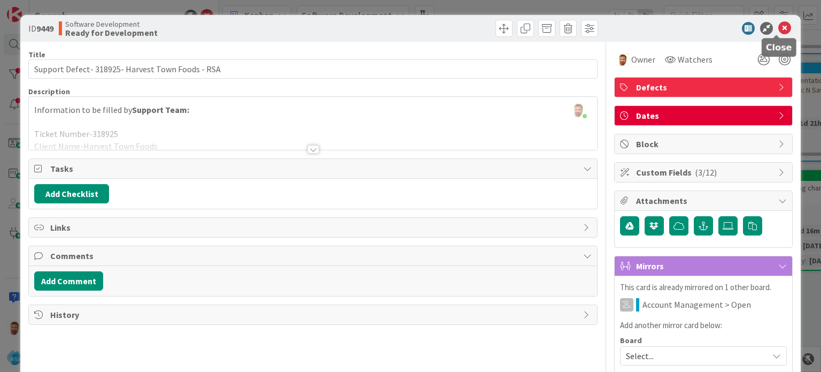
click at [779, 28] on icon at bounding box center [785, 28] width 13 height 13
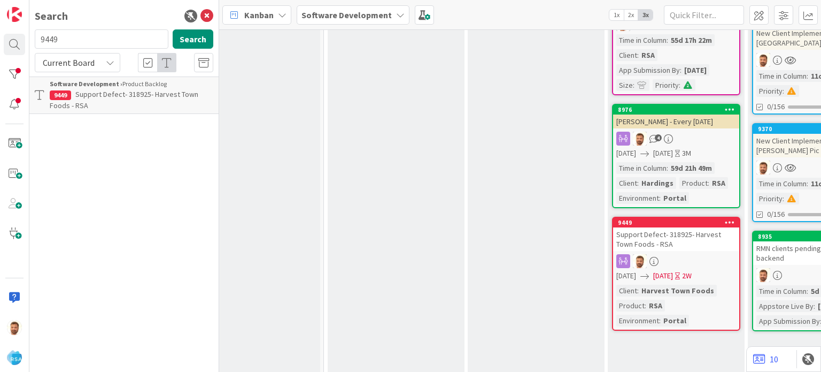
scroll to position [153, 1046]
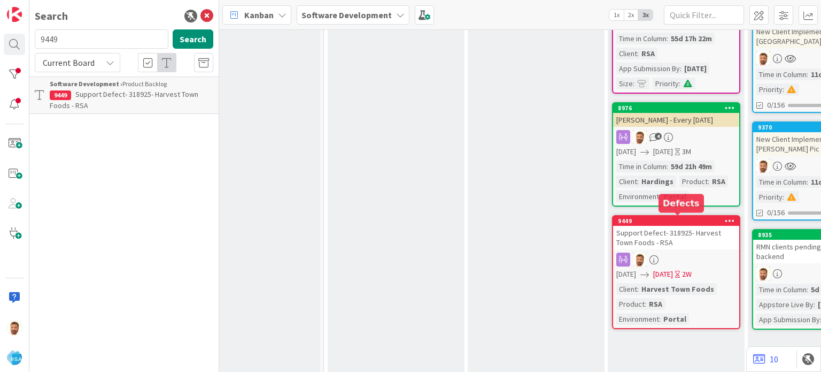
click at [671, 226] on div "Support Defect- 318925- Harvest Town Foods - RSA" at bounding box center [676, 238] width 126 height 24
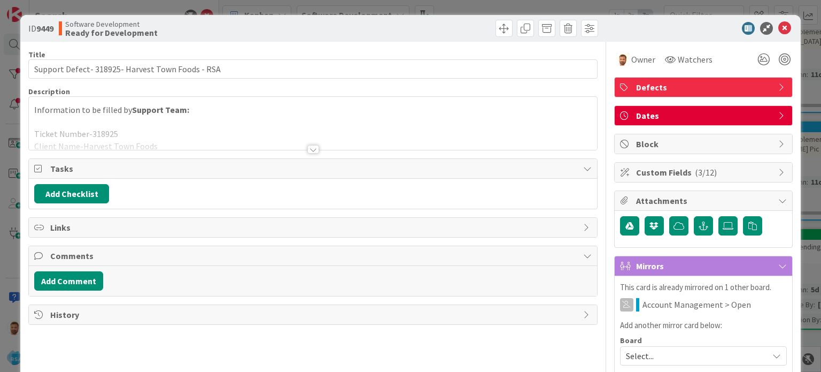
click at [83, 322] on div "History" at bounding box center [312, 314] width 569 height 20
click at [84, 287] on button "Add Comment" at bounding box center [68, 280] width 69 height 19
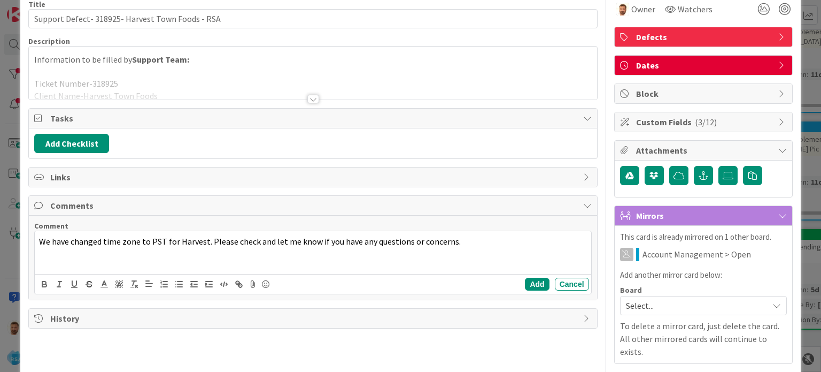
scroll to position [51, 0]
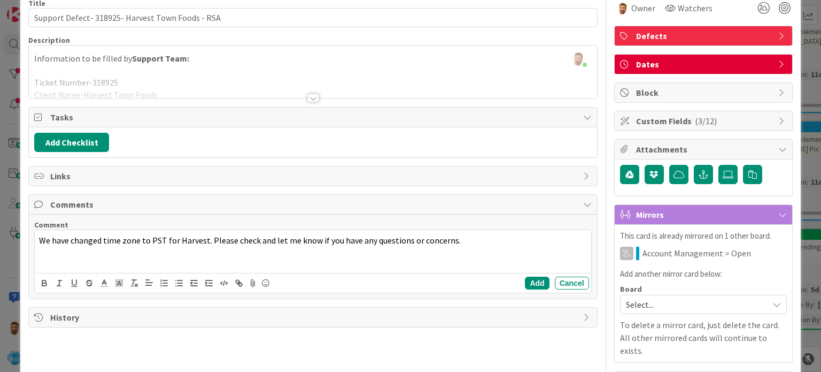
click at [525, 273] on div "Add Cancel" at bounding box center [313, 283] width 556 height 20
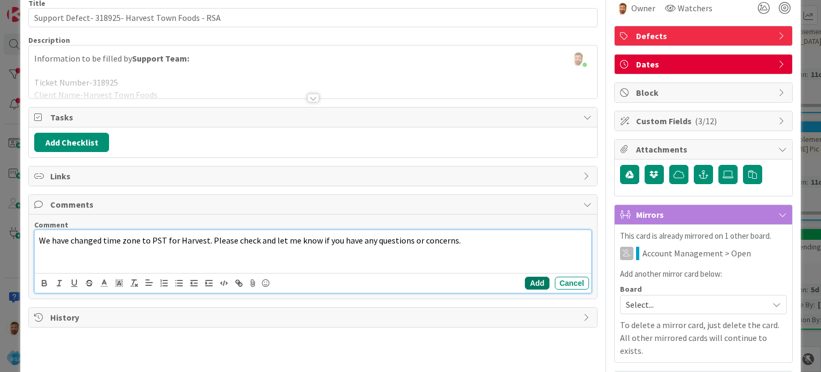
click at [525, 279] on button "Add" at bounding box center [537, 282] width 24 height 13
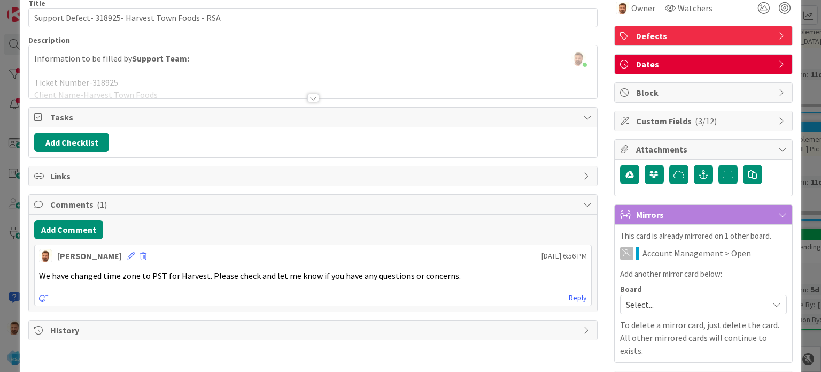
scroll to position [0, 0]
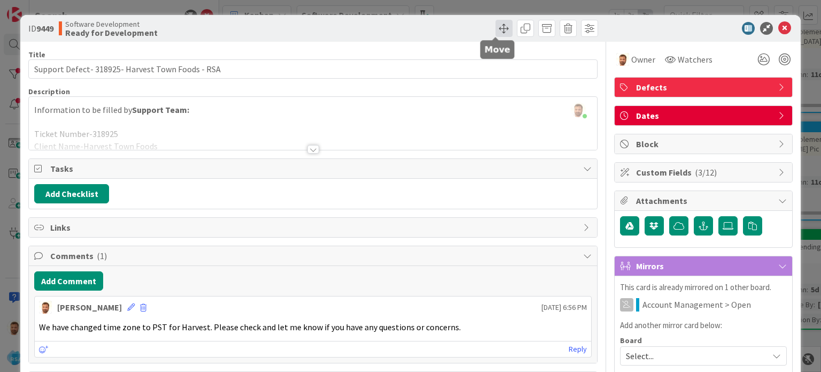
click at [499, 32] on span at bounding box center [504, 28] width 17 height 17
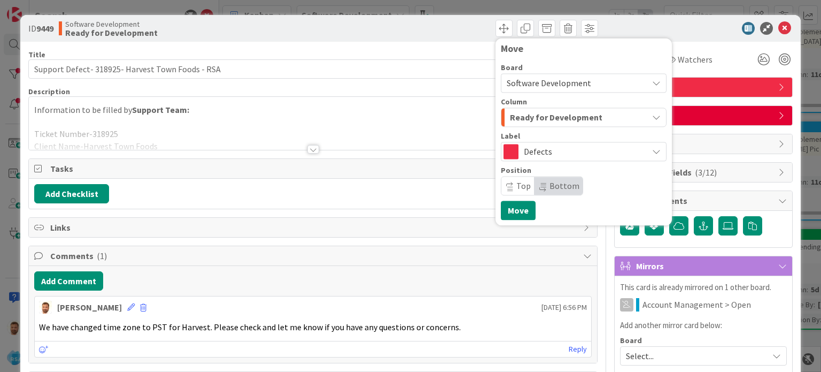
click at [523, 119] on span "Ready for Development" at bounding box center [556, 117] width 93 height 14
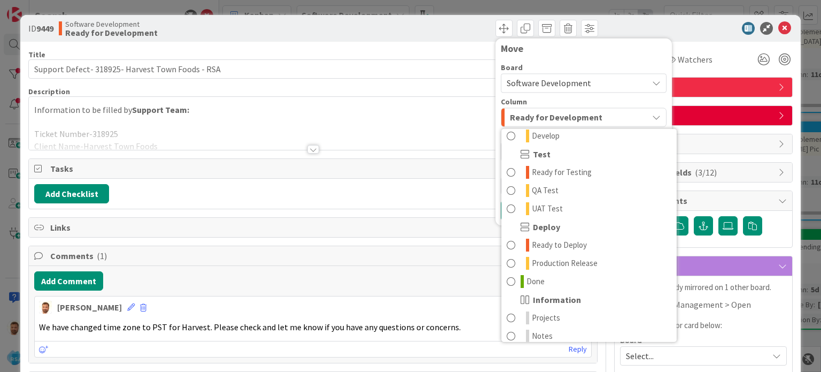
scroll to position [304, 0]
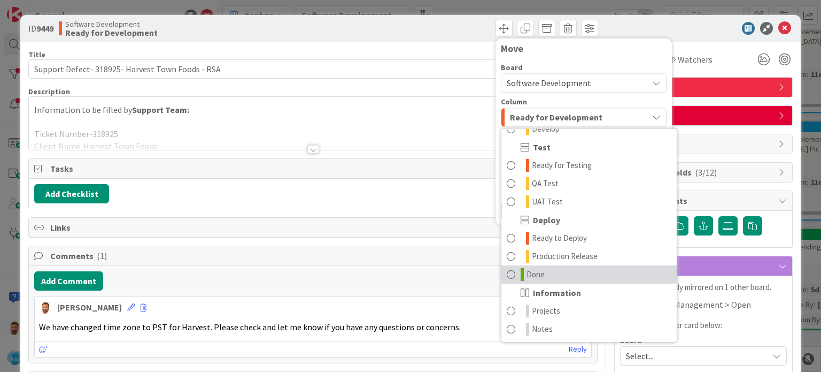
click at [507, 272] on span at bounding box center [511, 274] width 9 height 13
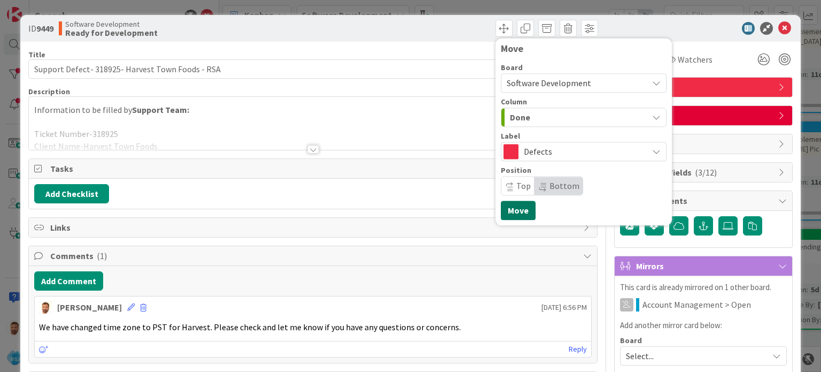
click at [506, 216] on button "Move" at bounding box center [518, 210] width 35 height 19
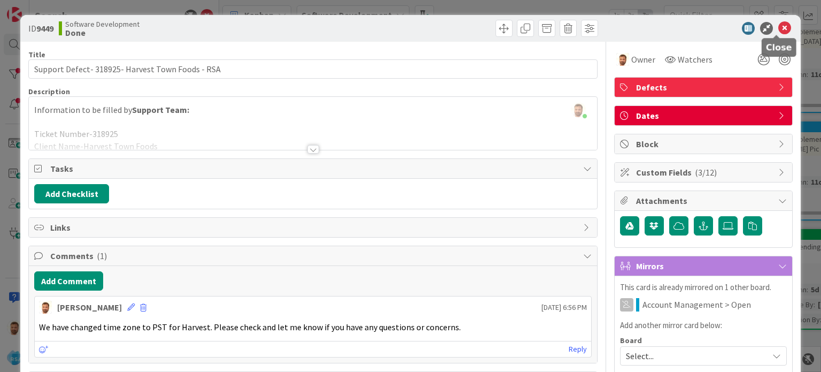
click at [779, 25] on icon at bounding box center [785, 28] width 13 height 13
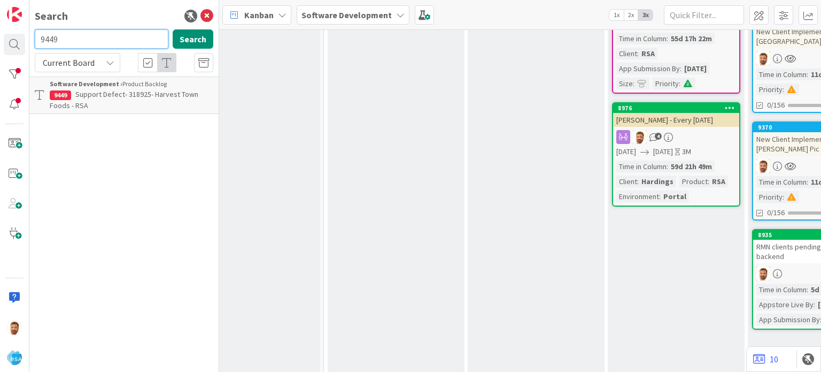
click at [88, 37] on input "9449" at bounding box center [102, 38] width 134 height 19
type input "9464"
click at [98, 94] on span "Support Maintenance - #319874- Food Bazar-RSA" at bounding box center [123, 99] width 146 height 21
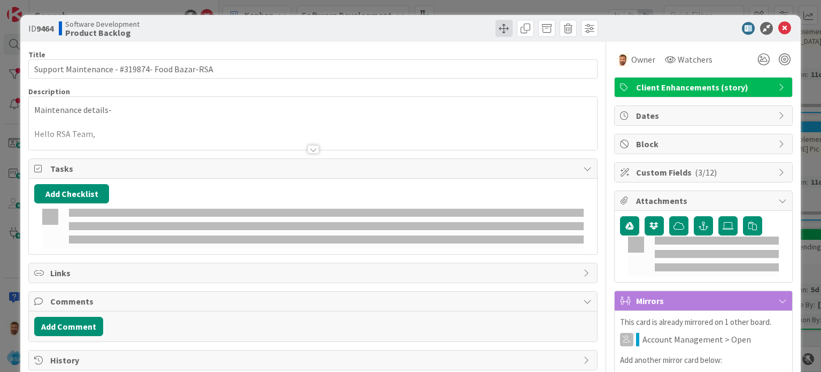
click at [496, 33] on span at bounding box center [504, 28] width 17 height 17
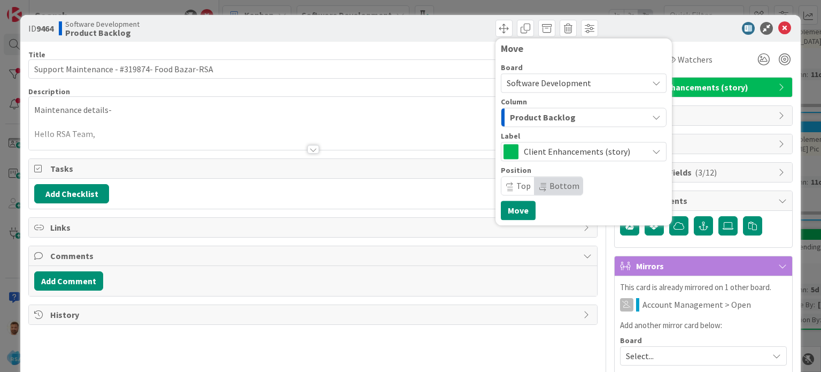
click at [518, 115] on span "Product Backlog" at bounding box center [543, 117] width 66 height 14
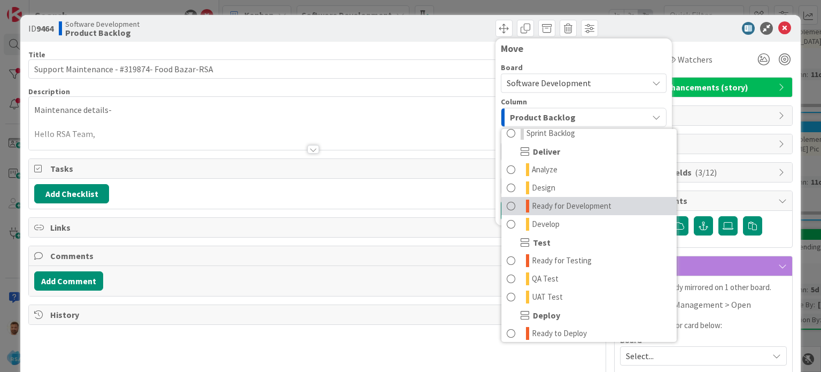
scroll to position [210, 0]
click at [507, 203] on span at bounding box center [511, 205] width 9 height 13
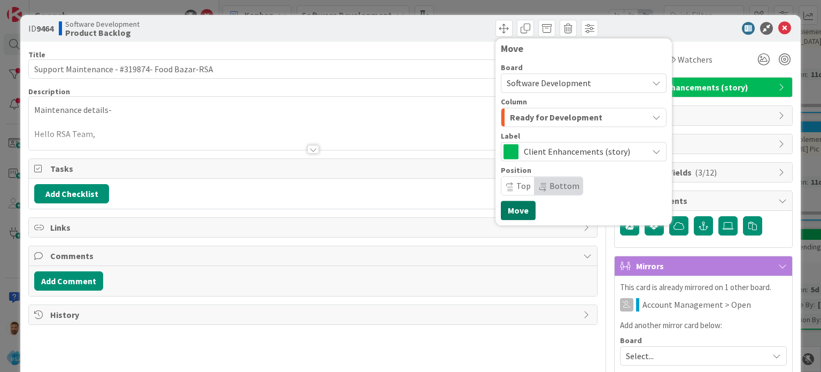
click at [501, 207] on button "Move" at bounding box center [518, 210] width 35 height 19
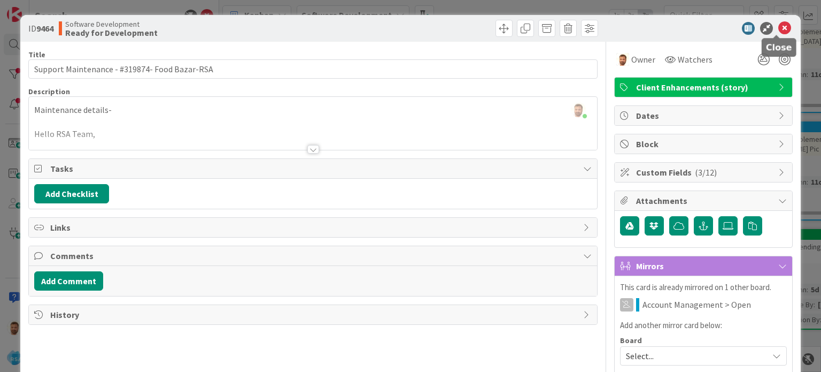
click at [779, 27] on icon at bounding box center [785, 28] width 13 height 13
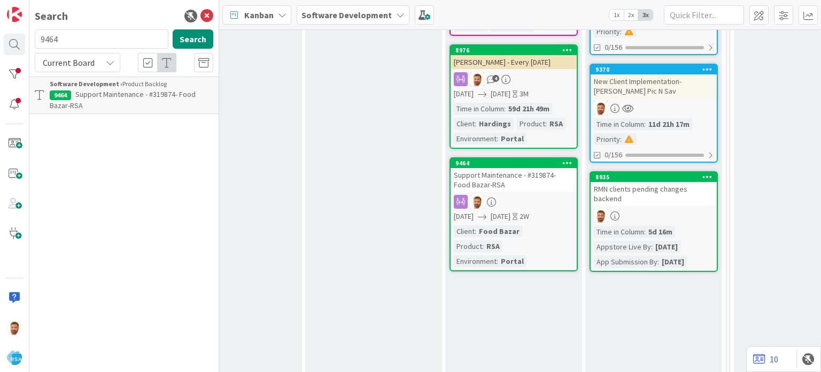
scroll to position [211, 1208]
click at [636, 191] on div "RMN clients pending changes backend" at bounding box center [654, 193] width 126 height 24
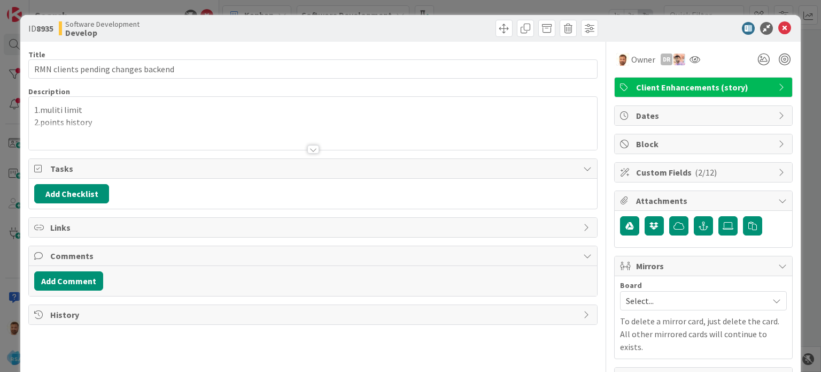
click at [90, 290] on div "Add Comment" at bounding box center [313, 281] width 568 height 30
click at [90, 281] on button "Add Comment" at bounding box center [68, 280] width 69 height 19
